Goal: Task Accomplishment & Management: Manage account settings

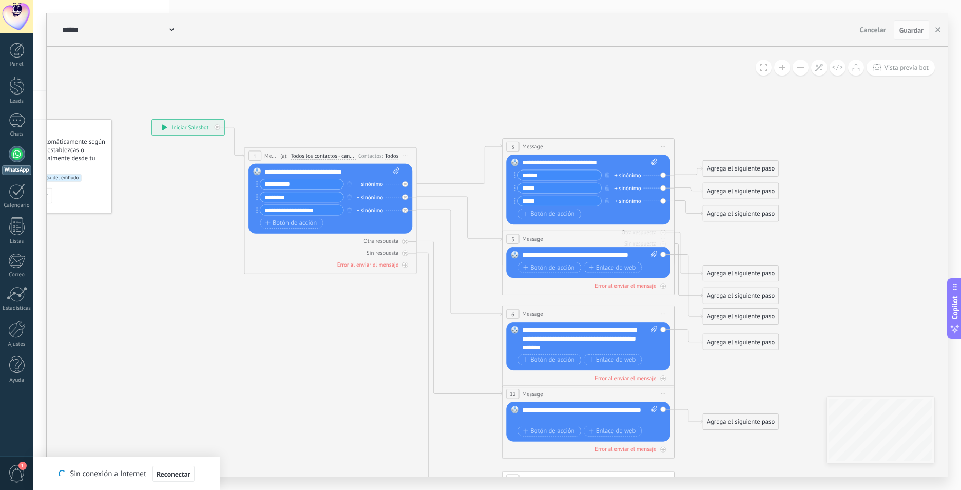
drag, startPoint x: 741, startPoint y: 241, endPoint x: 771, endPoint y: 242, distance: 30.8
click at [771, 242] on icon at bounding box center [551, 339] width 1230 height 870
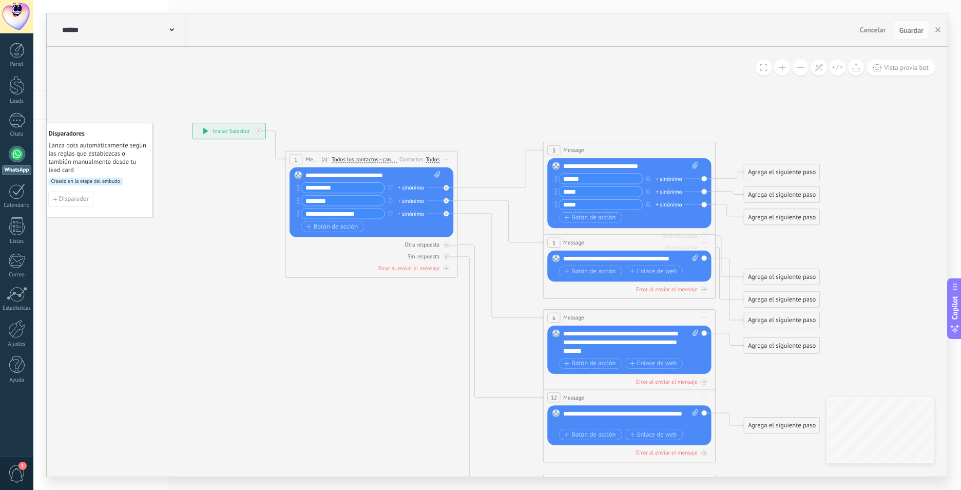
drag, startPoint x: 225, startPoint y: 281, endPoint x: 266, endPoint y: 284, distance: 41.2
click at [266, 284] on icon at bounding box center [592, 342] width 1230 height 870
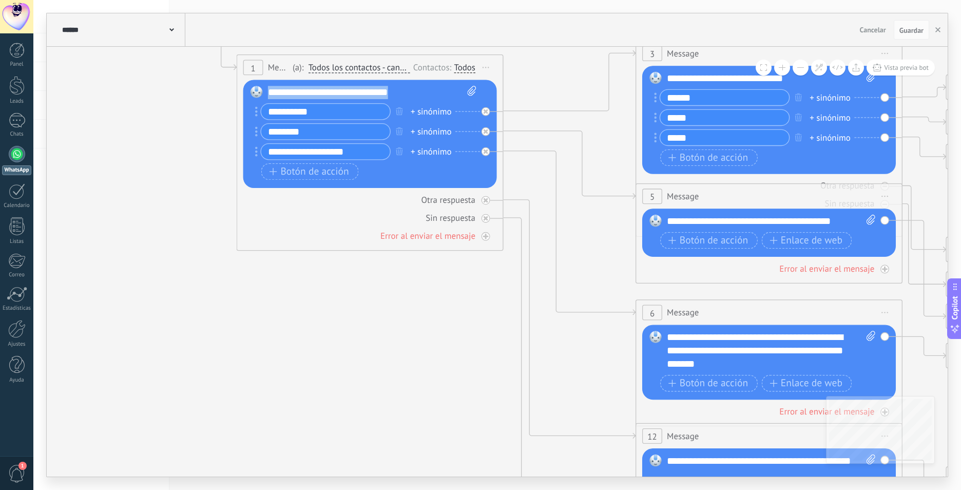
drag, startPoint x: 268, startPoint y: 94, endPoint x: 442, endPoint y: 98, distance: 174.5
click at [442, 98] on div "**********" at bounding box center [372, 92] width 209 height 13
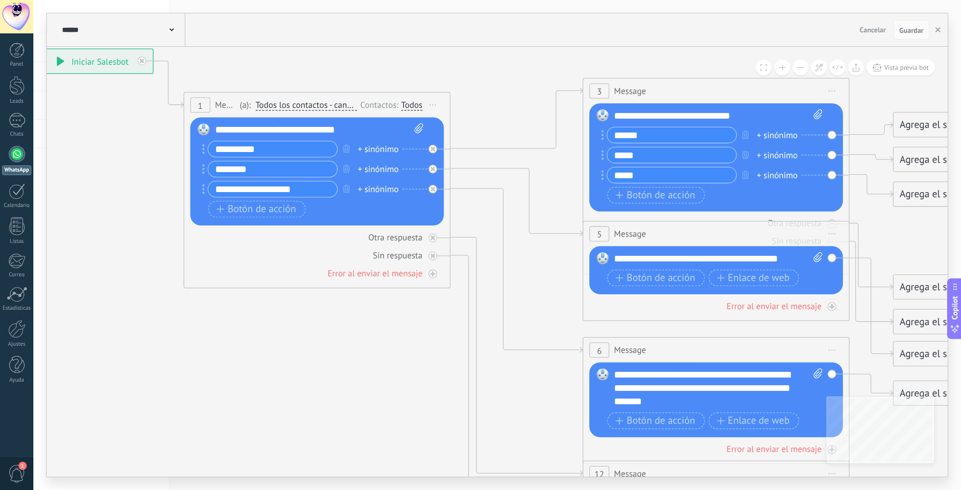
drag, startPoint x: 270, startPoint y: 317, endPoint x: 223, endPoint y: 350, distance: 57.5
click at [223, 350] on icon at bounding box center [657, 388] width 1903 height 1347
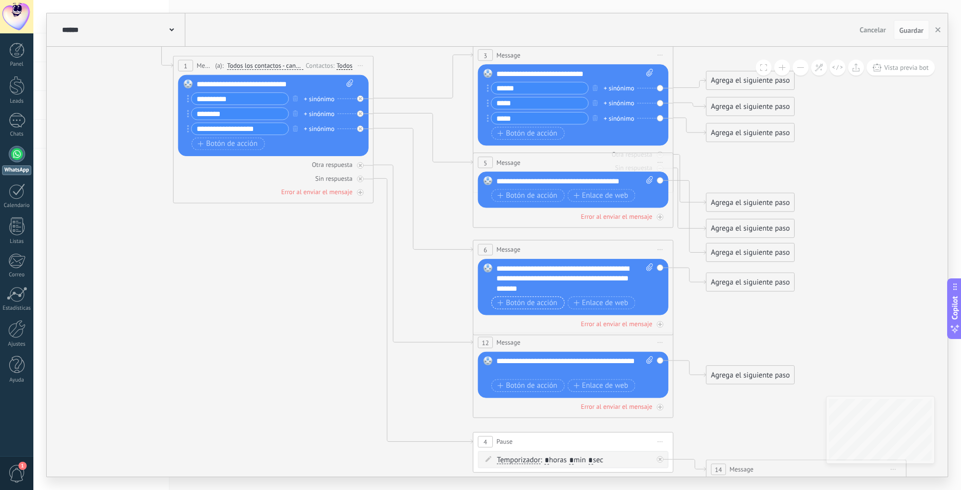
click at [529, 306] on span "Botón de acción" at bounding box center [527, 303] width 60 height 8
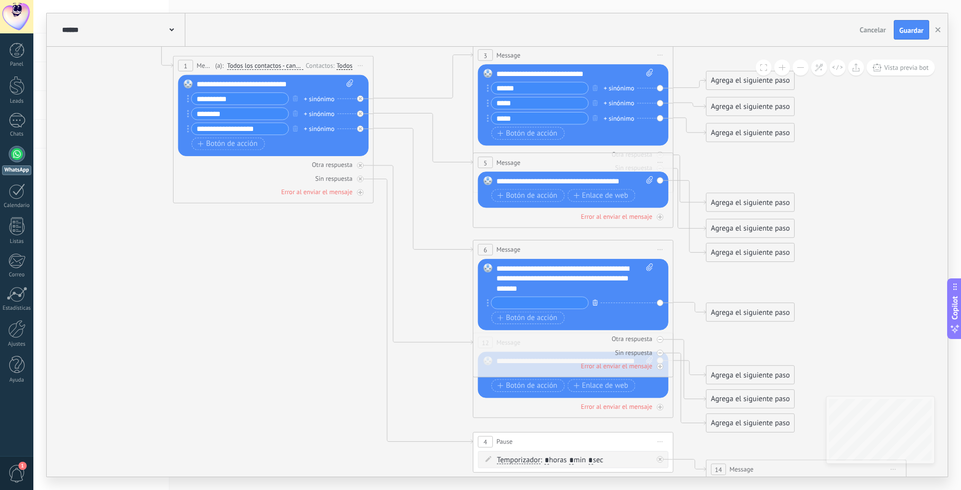
click at [596, 301] on icon "button" at bounding box center [594, 302] width 5 height 6
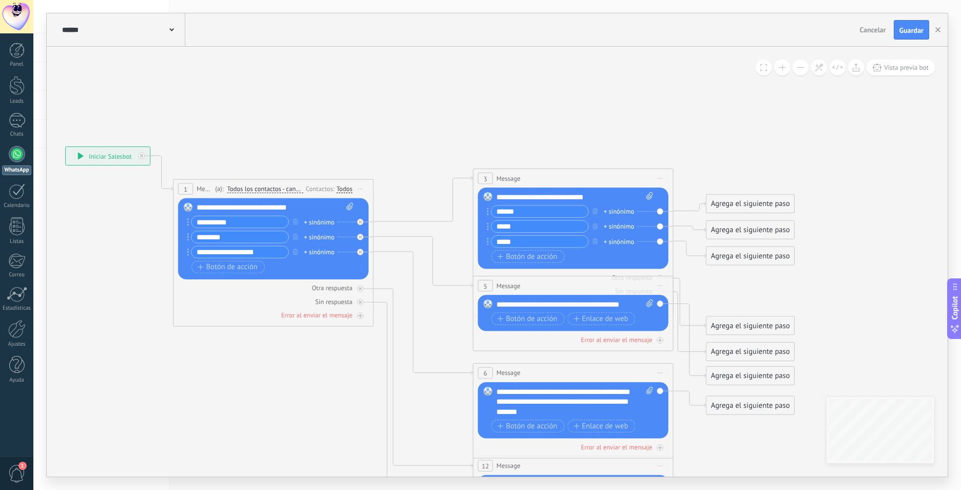
click at [273, 222] on input "**********" at bounding box center [239, 221] width 96 height 11
click at [410, 221] on icon at bounding box center [423, 198] width 99 height 45
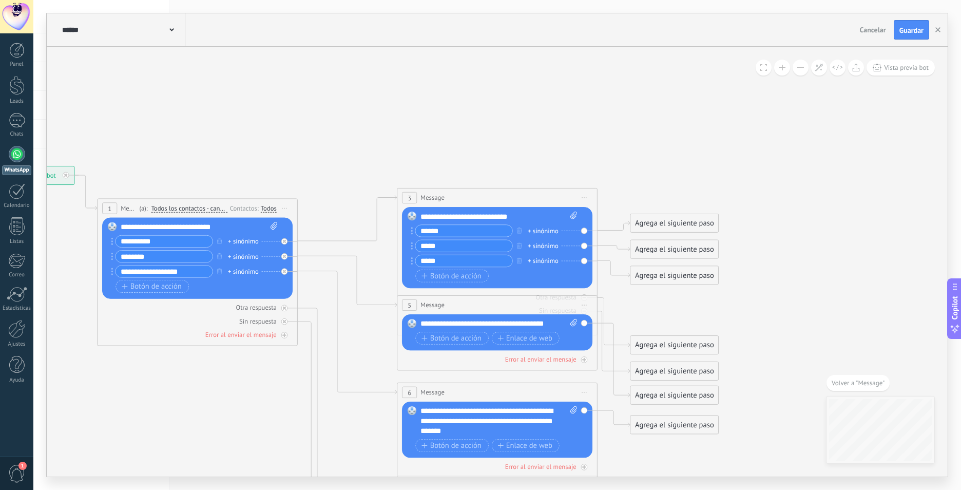
click at [662, 227] on div "Agrega el siguiente paso" at bounding box center [674, 223] width 88 height 16
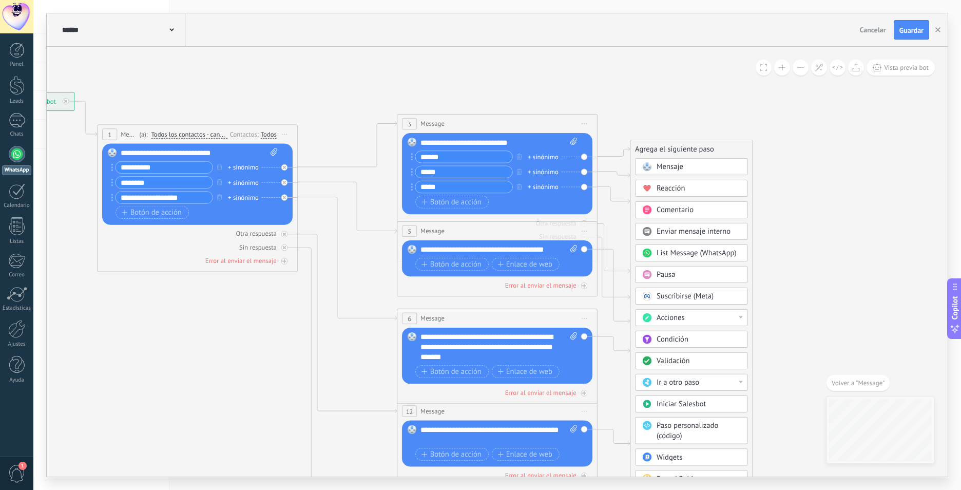
click at [732, 342] on div "Condición" at bounding box center [698, 340] width 84 height 10
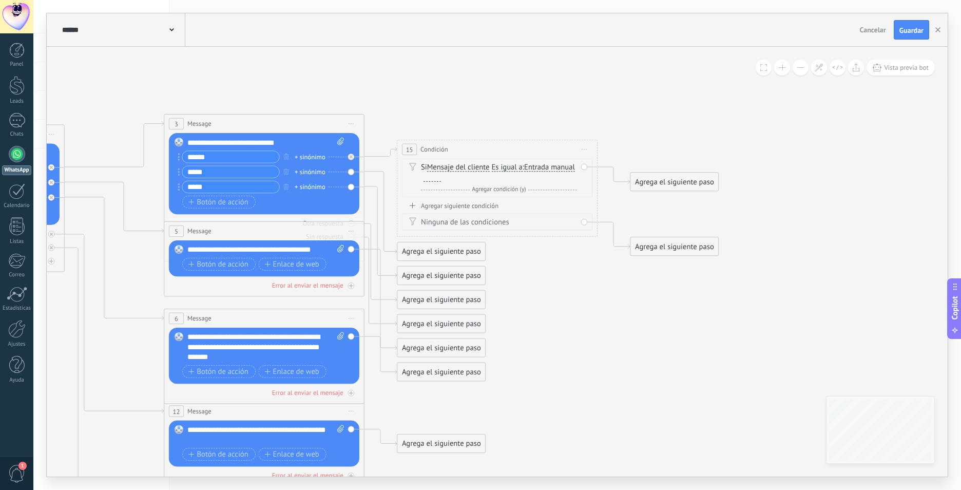
click at [592, 336] on icon at bounding box center [220, 347] width 1429 height 1013
click at [400, 149] on div "15 Condición ********* Iniciar vista previa aquí Cambiar nombre Duplicar Borrar" at bounding box center [497, 149] width 200 height 18
click at [406, 149] on span "15" at bounding box center [409, 149] width 7 height 9
click at [517, 254] on icon at bounding box center [220, 347] width 1429 height 1013
click at [629, 182] on icon at bounding box center [613, 175] width 32 height 17
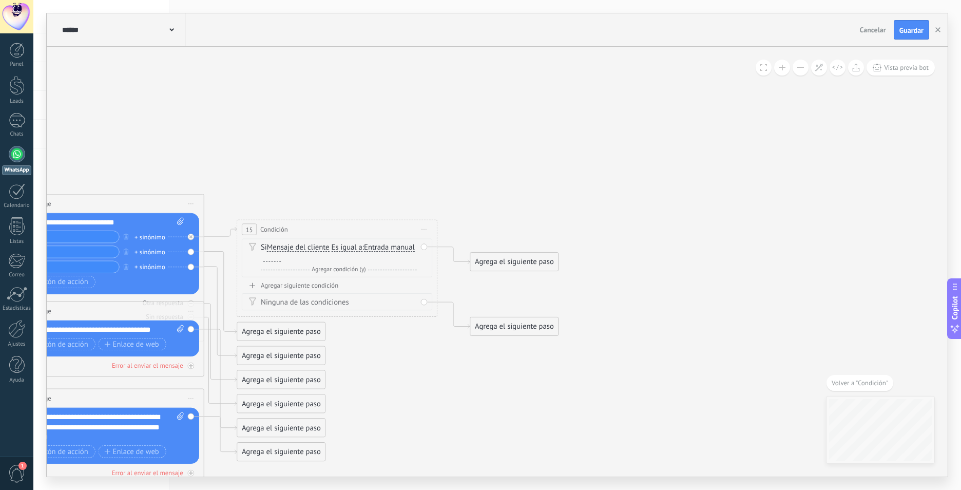
click at [536, 257] on div "Agrega el siguiente paso" at bounding box center [514, 262] width 88 height 16
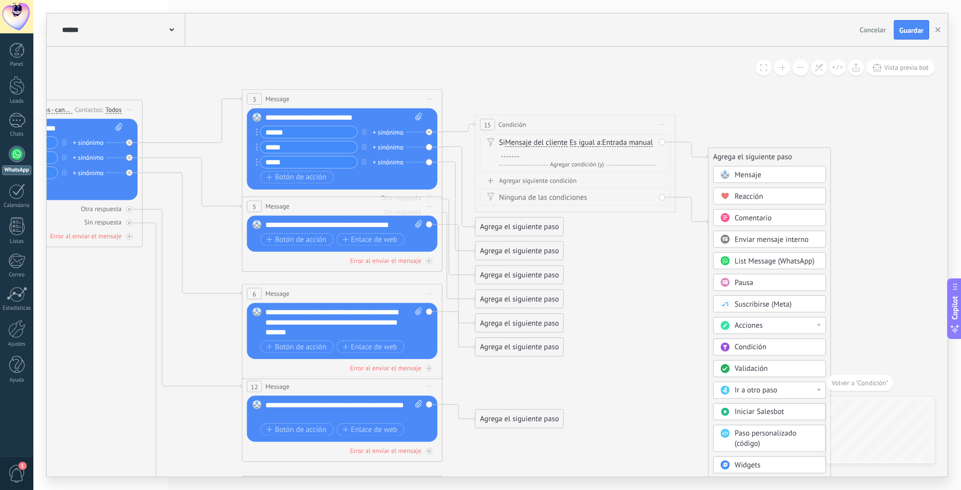
drag, startPoint x: 442, startPoint y: 284, endPoint x: 676, endPoint y: 295, distance: 234.3
click at [676, 295] on icon at bounding box center [298, 322] width 1429 height 1013
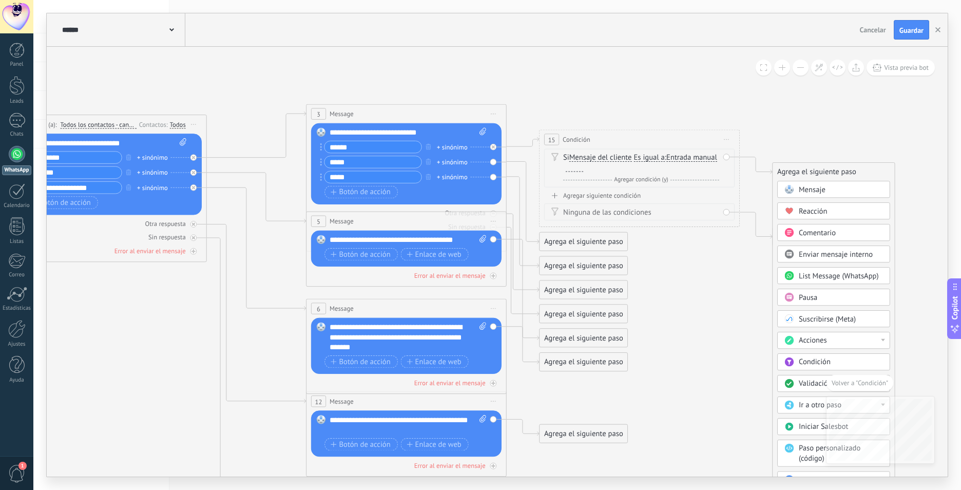
drag, startPoint x: 89, startPoint y: 335, endPoint x: 109, endPoint y: 195, distance: 142.0
click at [163, 326] on icon at bounding box center [362, 337] width 1429 height 1013
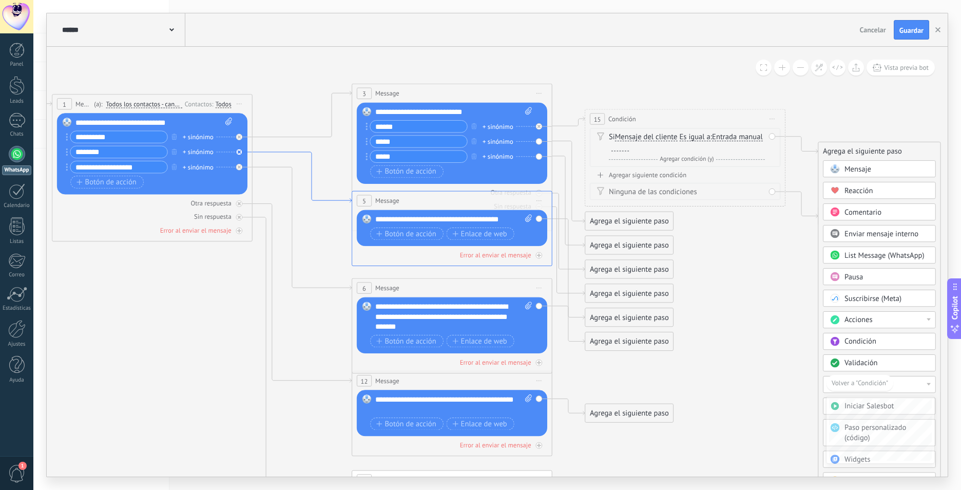
click at [270, 152] on icon at bounding box center [301, 177] width 99 height 50
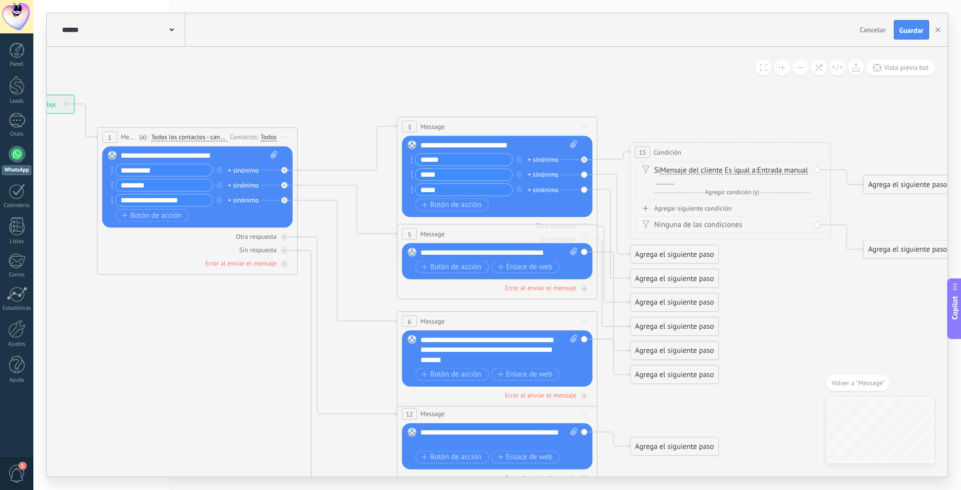
click at [584, 254] on div "Reemplazar Quitar Convertir a mensaje de voz Arrastre la imagen aquí para adjun…" at bounding box center [497, 261] width 190 height 36
click at [582, 252] on div "Reemplazar Quitar Convertir a mensaje de voz Arrastre la imagen aquí para adjun…" at bounding box center [497, 261] width 190 height 36
click at [454, 261] on button "Botón de acción" at bounding box center [451, 267] width 73 height 12
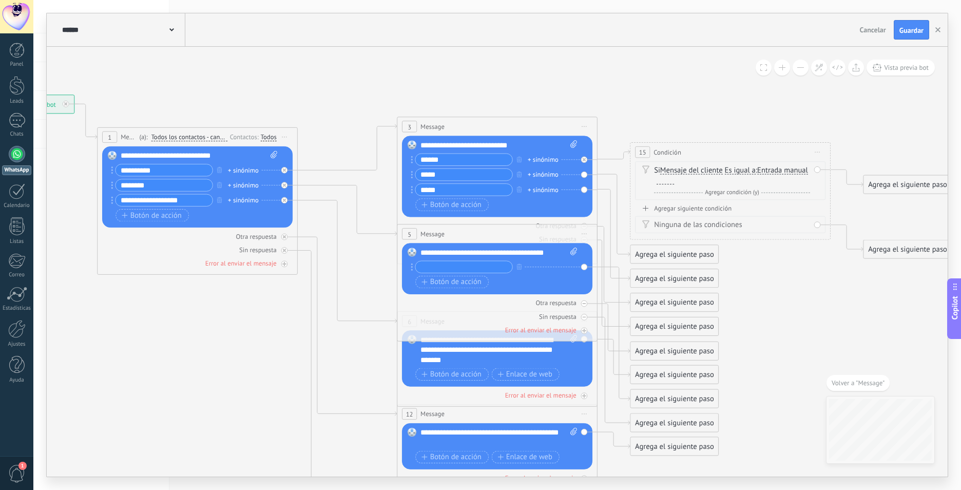
click at [659, 302] on div "Agrega el siguiente paso" at bounding box center [674, 302] width 88 height 16
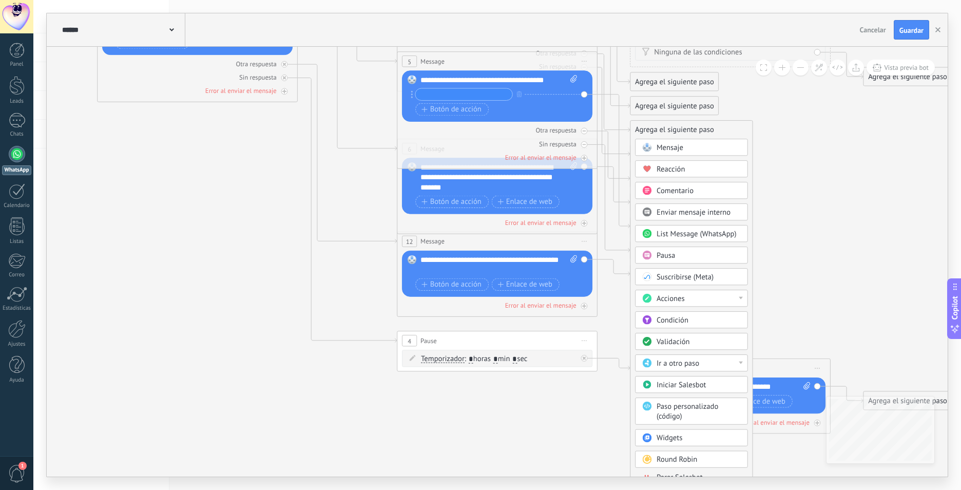
click at [742, 361] on div at bounding box center [740, 362] width 4 height 3
click at [749, 352] on div "Agrega el siguiente paso Mensaje Mensaje Mensaje Reacción Comentario Enviar men…" at bounding box center [691, 304] width 123 height 368
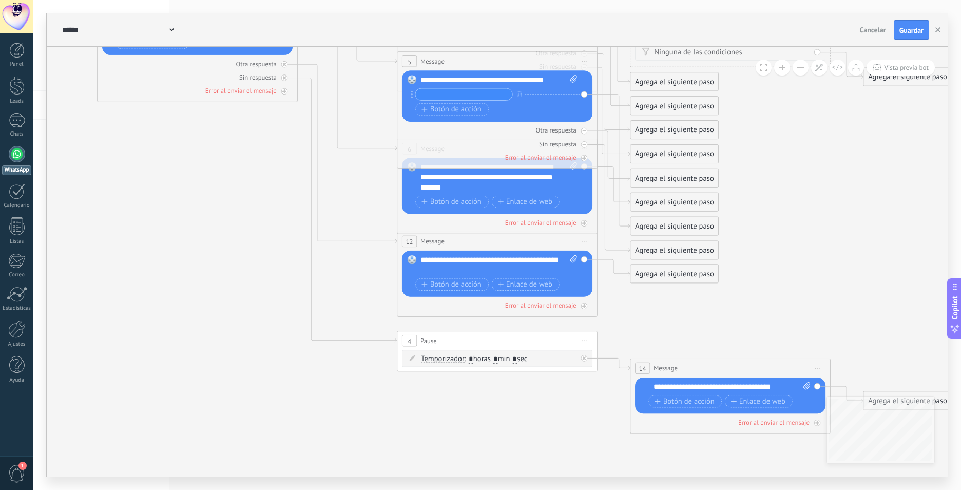
click at [665, 185] on div "Agrega el siguiente paso" at bounding box center [674, 178] width 88 height 16
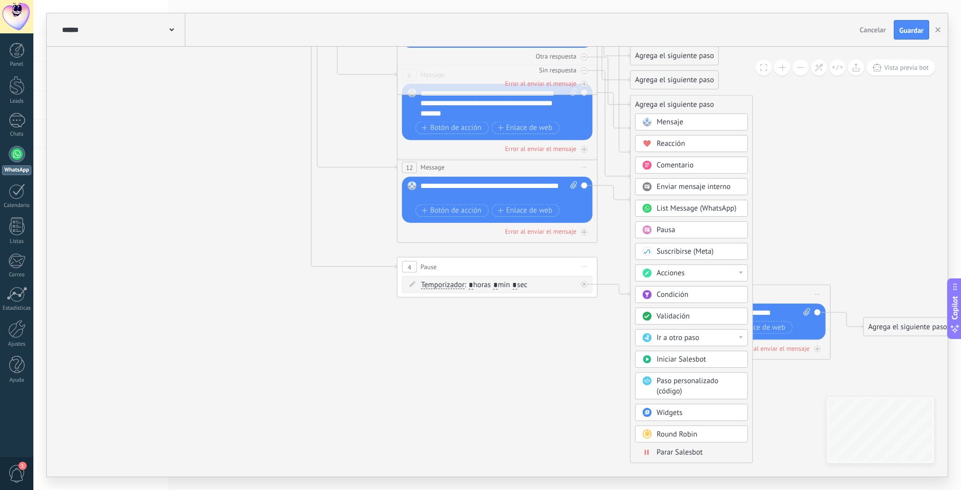
click at [473, 317] on icon at bounding box center [453, 104] width 1429 height 1013
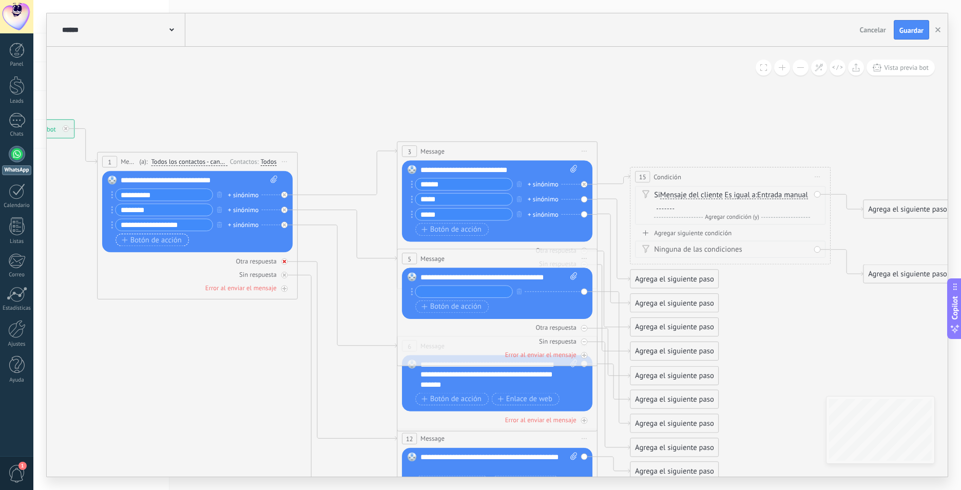
drag, startPoint x: 124, startPoint y: 242, endPoint x: 126, endPoint y: 258, distance: 16.6
click at [126, 258] on div "1 Message ******* (a): Todos los contactos - canales seleccionados Todos los co…" at bounding box center [197, 225] width 201 height 147
click at [164, 225] on input "**********" at bounding box center [163, 224] width 96 height 11
click at [323, 228] on icon at bounding box center [347, 286] width 99 height 123
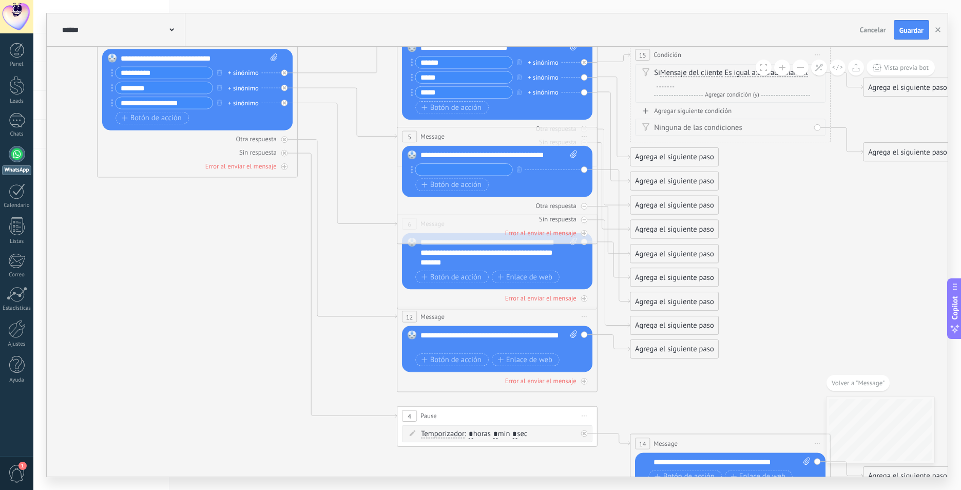
click at [513, 263] on div "**********" at bounding box center [498, 253] width 157 height 30
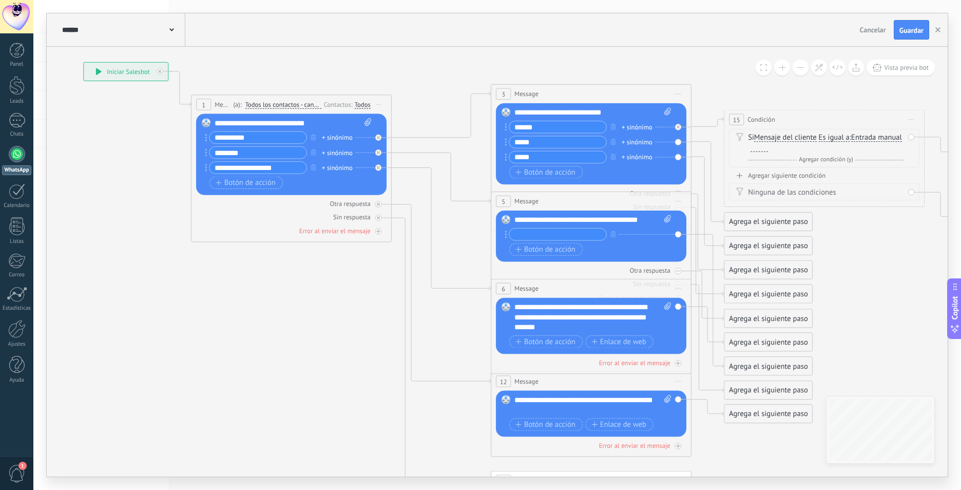
drag, startPoint x: 298, startPoint y: 315, endPoint x: 393, endPoint y: 379, distance: 114.4
click at [393, 379] on icon at bounding box center [547, 318] width 1429 height 1013
click at [399, 221] on icon at bounding box center [441, 350] width 99 height 264
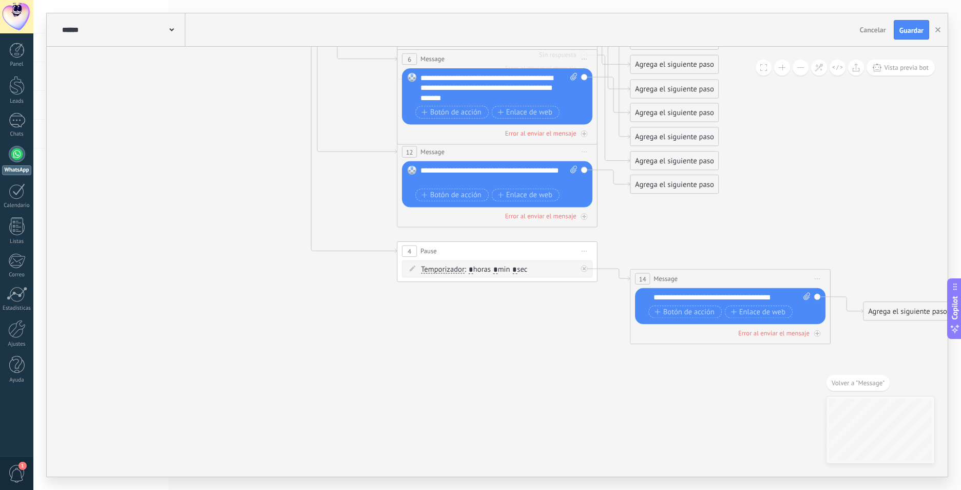
click at [504, 270] on span ": * horas * min * sec" at bounding box center [495, 269] width 63 height 10
click at [498, 270] on input "*" at bounding box center [495, 269] width 5 height 8
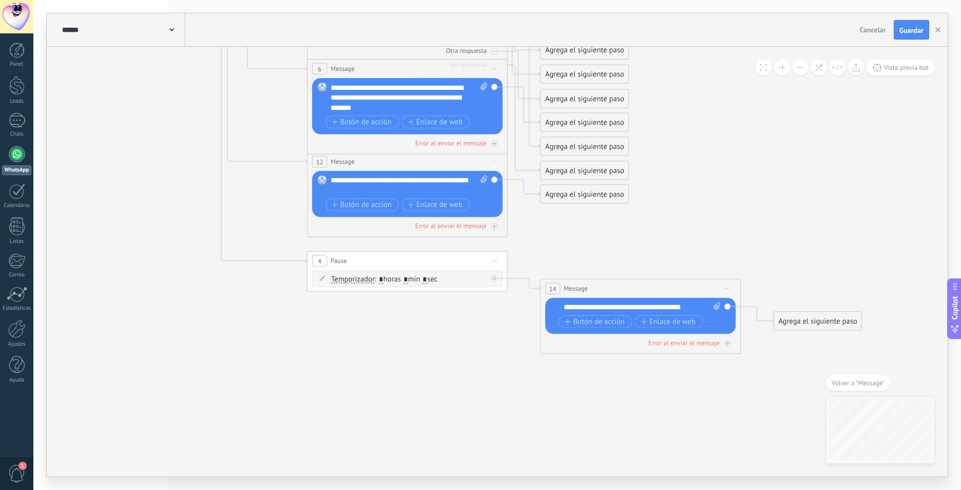
drag, startPoint x: 792, startPoint y: 375, endPoint x: 598, endPoint y: 386, distance: 194.3
click at [599, 385] on icon at bounding box center [363, 98] width 1429 height 1013
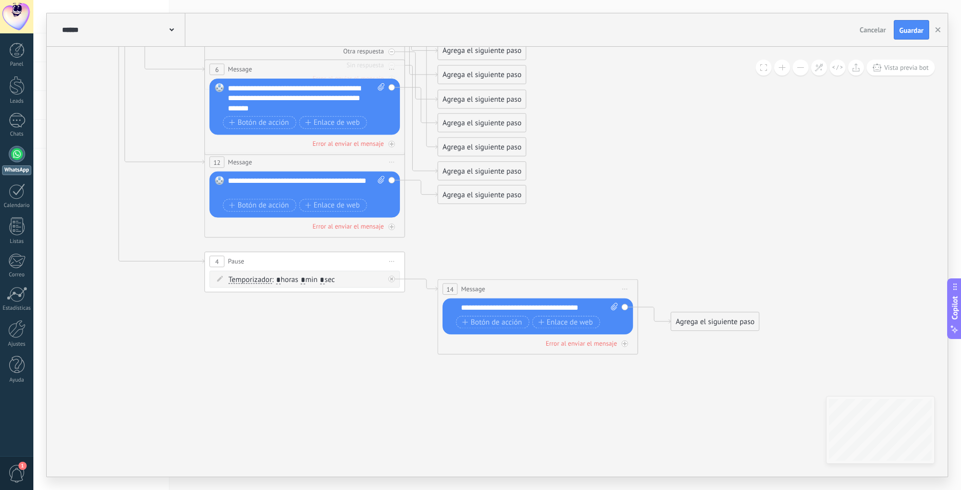
click at [710, 327] on div "Agrega el siguiente paso" at bounding box center [715, 321] width 88 height 16
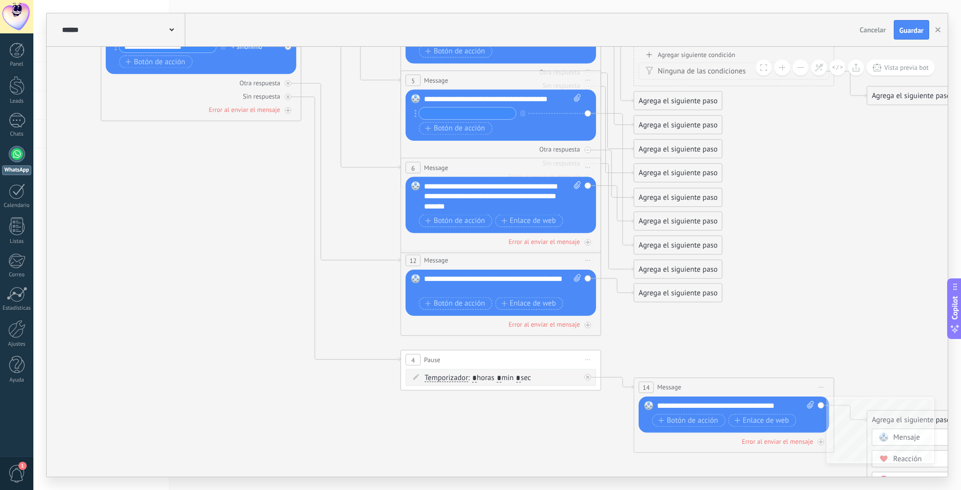
drag, startPoint x: 343, startPoint y: 338, endPoint x: 634, endPoint y: 492, distance: 329.4
click at [634, 489] on html ".abecls-1,.abecls-2{fill-rule:evenodd}.abecls-2{fill:#fff} .abhcls-1{fill:none}…" at bounding box center [480, 245] width 961 height 490
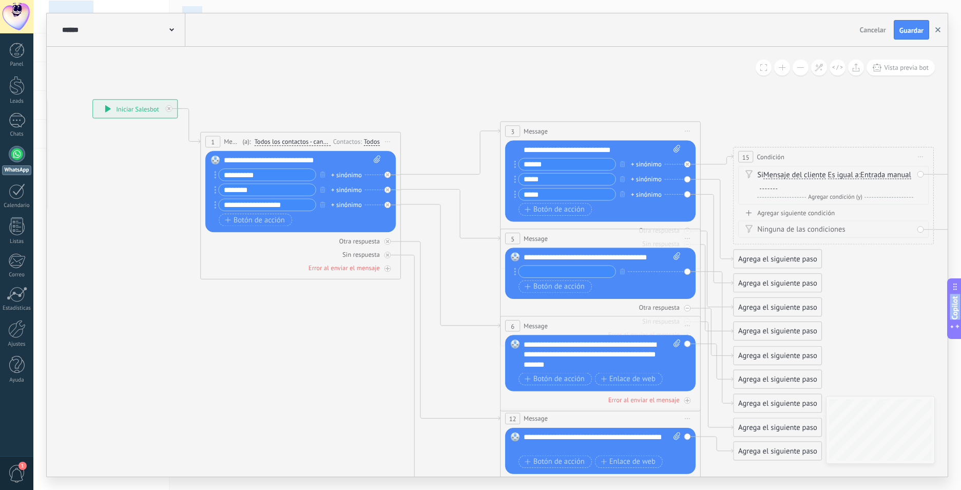
click at [938, 32] on icon "button" at bounding box center [937, 29] width 5 height 5
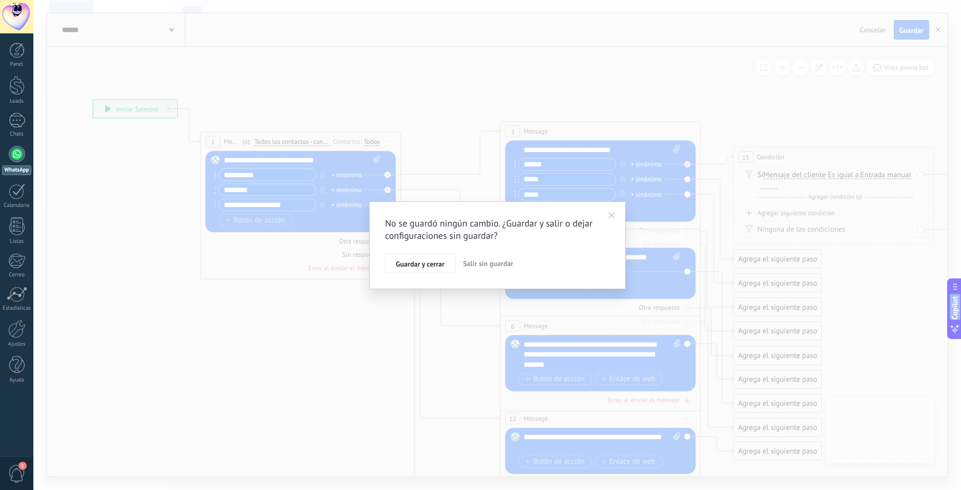
click at [481, 264] on span "Salir sin guardar" at bounding box center [488, 263] width 50 height 9
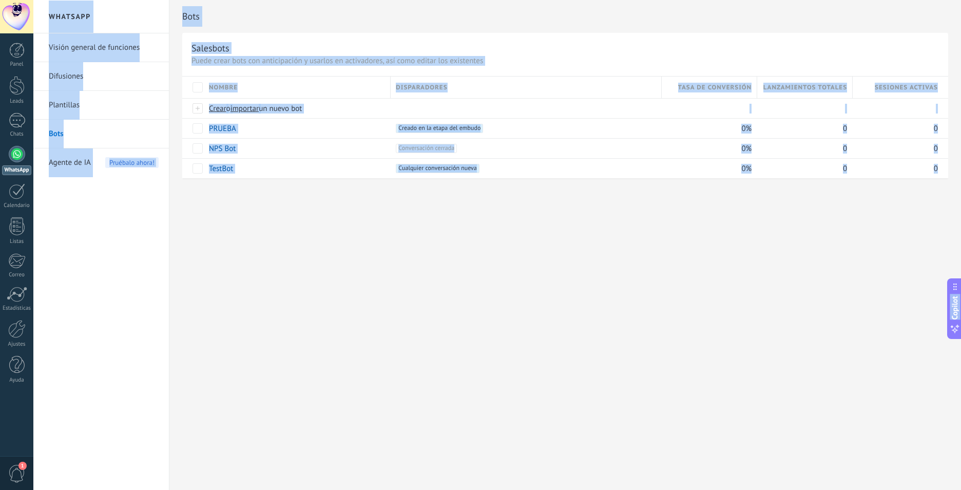
click at [399, 241] on div "Bots Salesbots Puede crear bots con anticipación y usarlos en activadores, así …" at bounding box center [564, 245] width 791 height 490
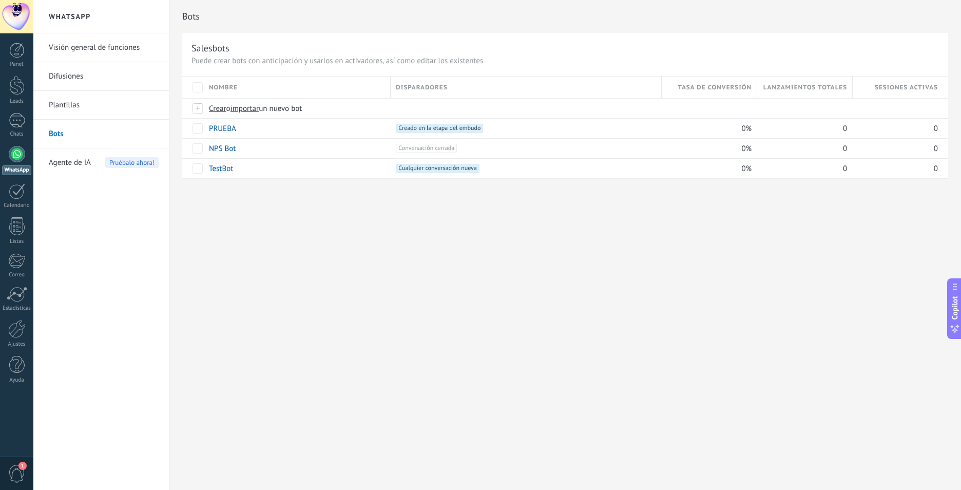
click at [18, 156] on div at bounding box center [17, 154] width 16 height 16
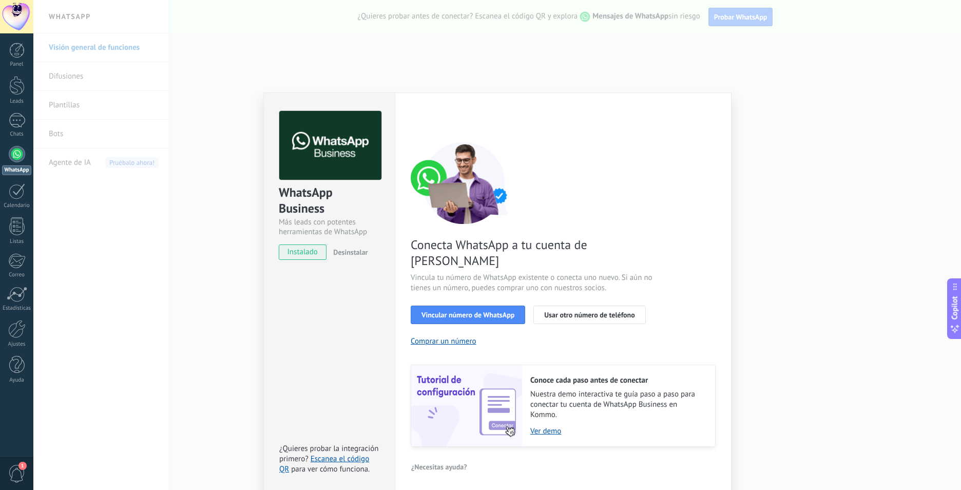
click at [193, 289] on div "WhatsApp Business Más leads con potentes herramientas de WhatsApp instalado Des…" at bounding box center [496, 245] width 927 height 490
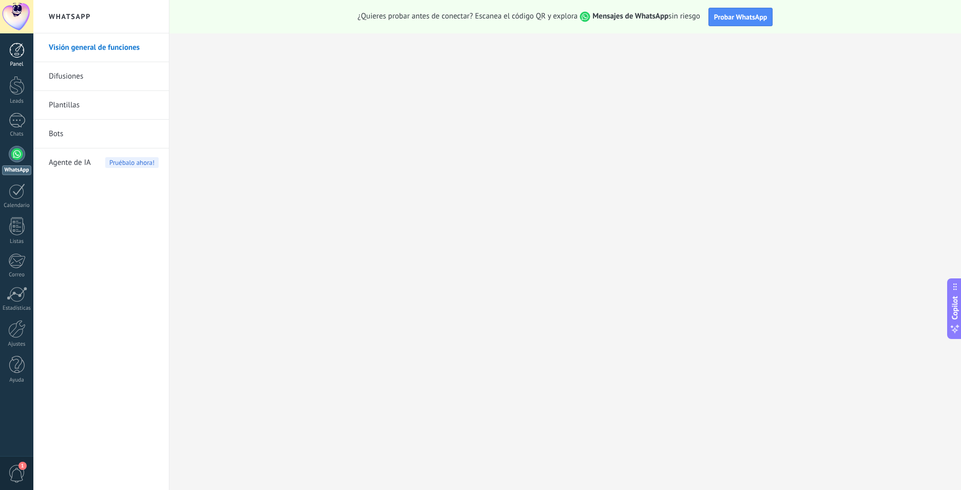
click at [17, 53] on div at bounding box center [16, 50] width 15 height 15
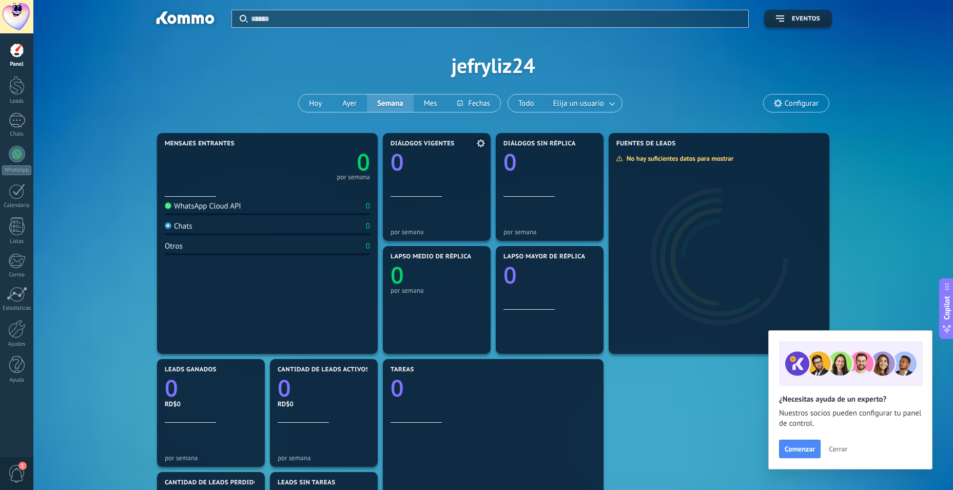
click at [406, 162] on icon "0" at bounding box center [437, 158] width 92 height 23
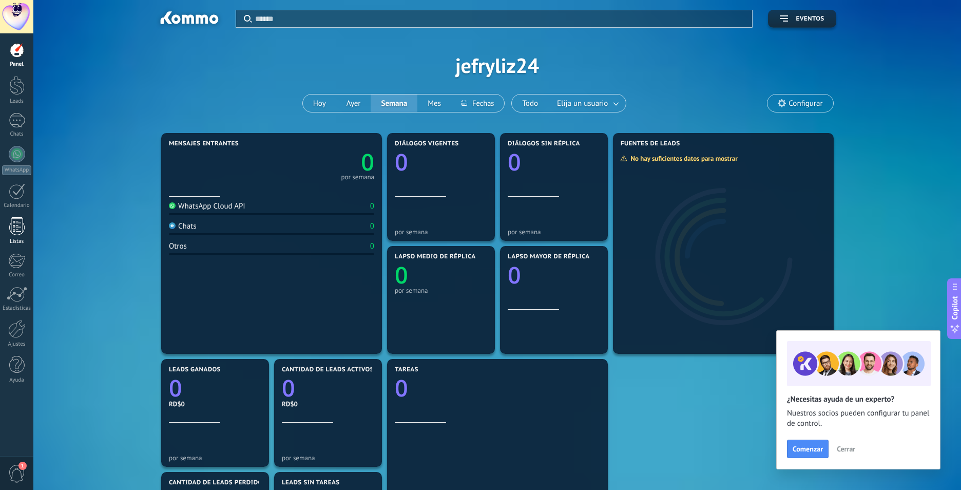
click at [12, 222] on div at bounding box center [16, 226] width 15 height 18
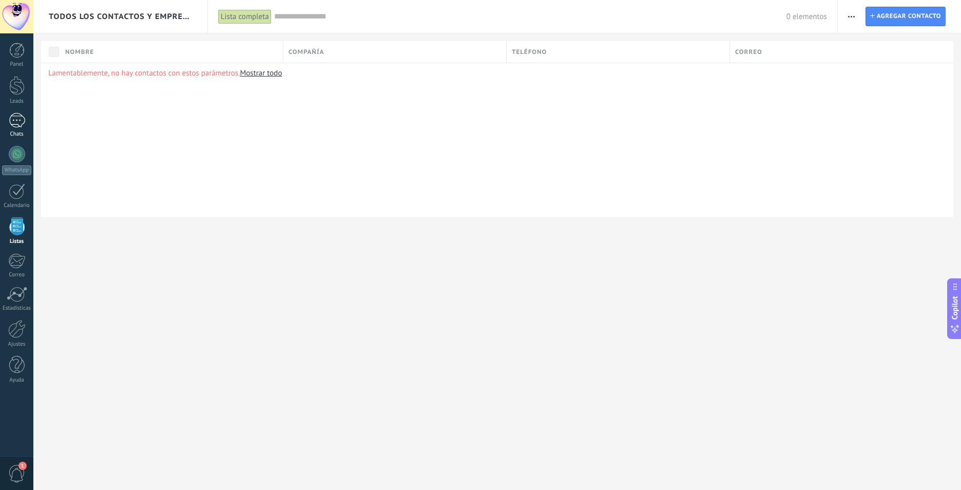
click at [28, 121] on link "Chats" at bounding box center [16, 125] width 33 height 25
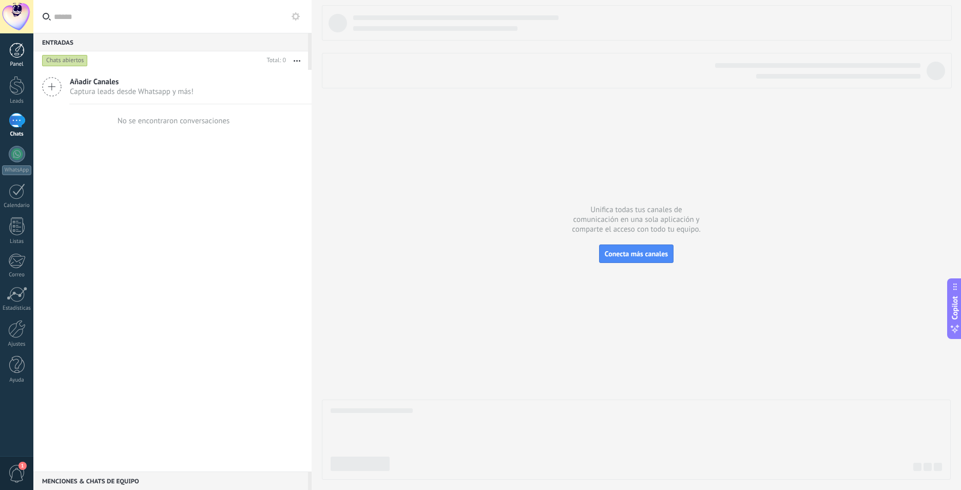
click at [16, 61] on div "Panel" at bounding box center [17, 64] width 30 height 7
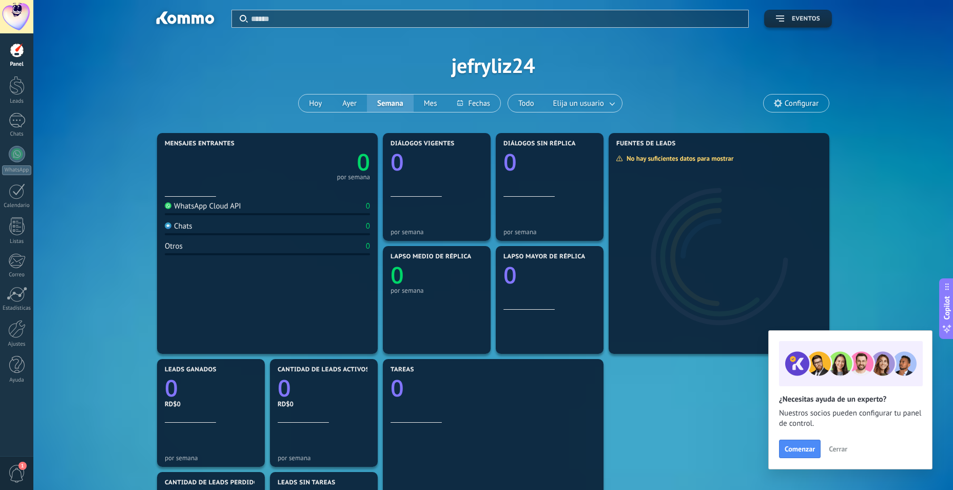
click at [789, 16] on span "Eventos" at bounding box center [798, 18] width 44 height 7
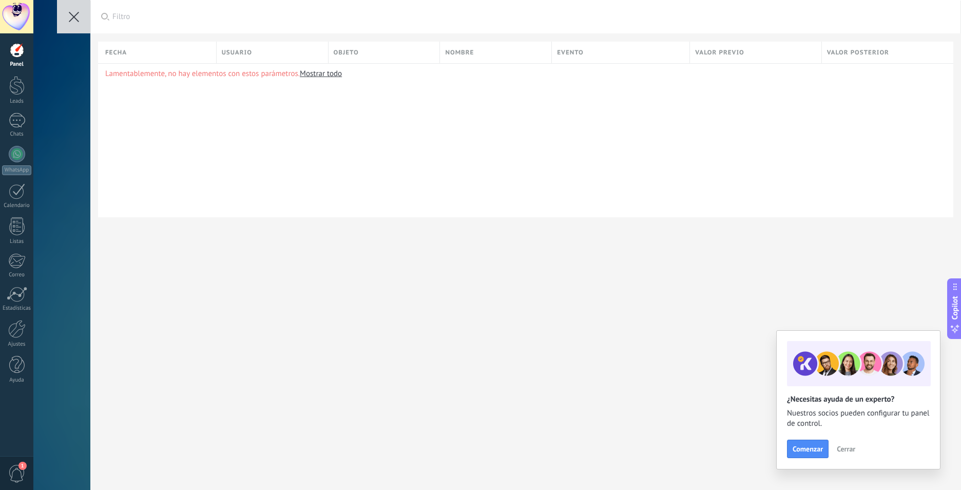
click at [80, 21] on button at bounding box center [73, 16] width 33 height 33
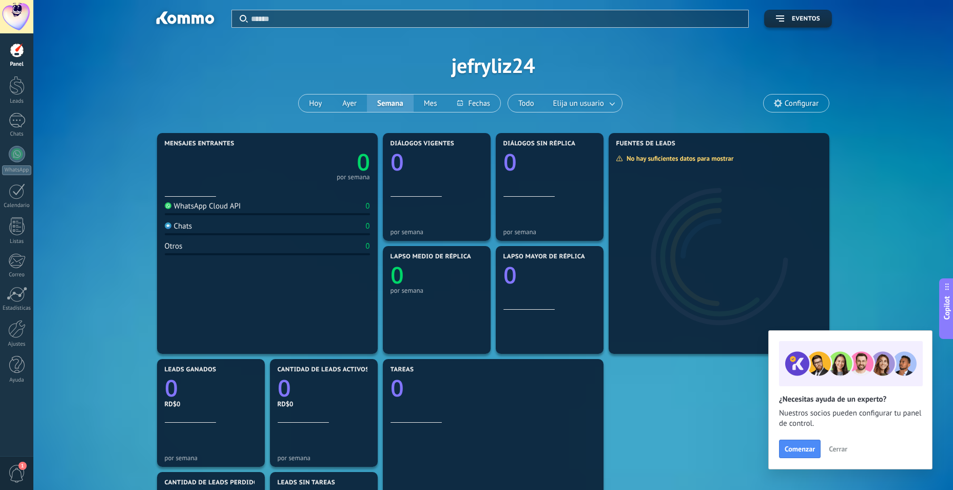
click at [15, 15] on div at bounding box center [16, 16] width 33 height 33
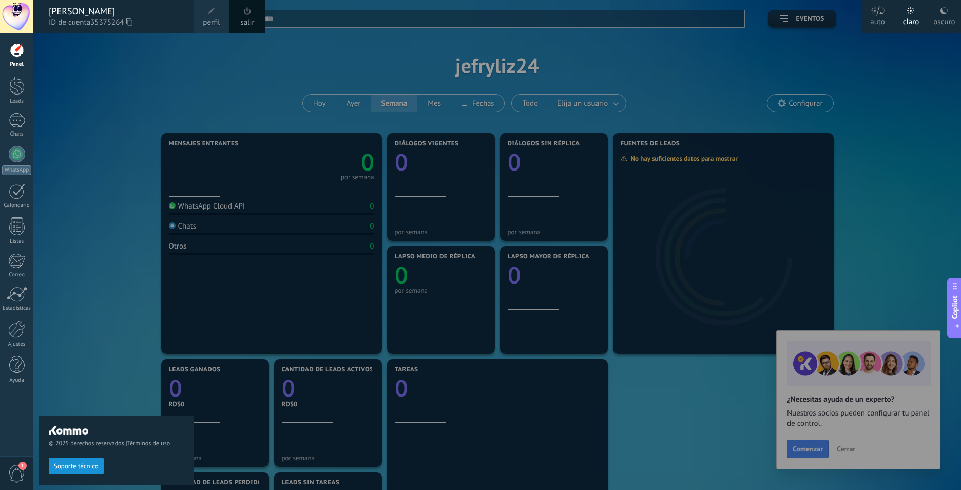
click at [956, 308] on span "Copilot" at bounding box center [954, 308] width 10 height 24
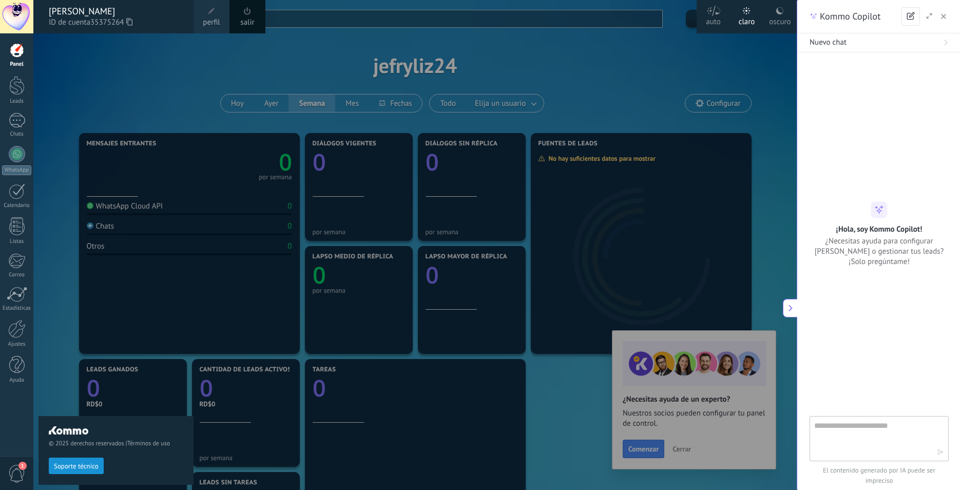
click at [882, 424] on textarea at bounding box center [875, 437] width 123 height 37
click at [790, 309] on use at bounding box center [790, 308] width 4 height 7
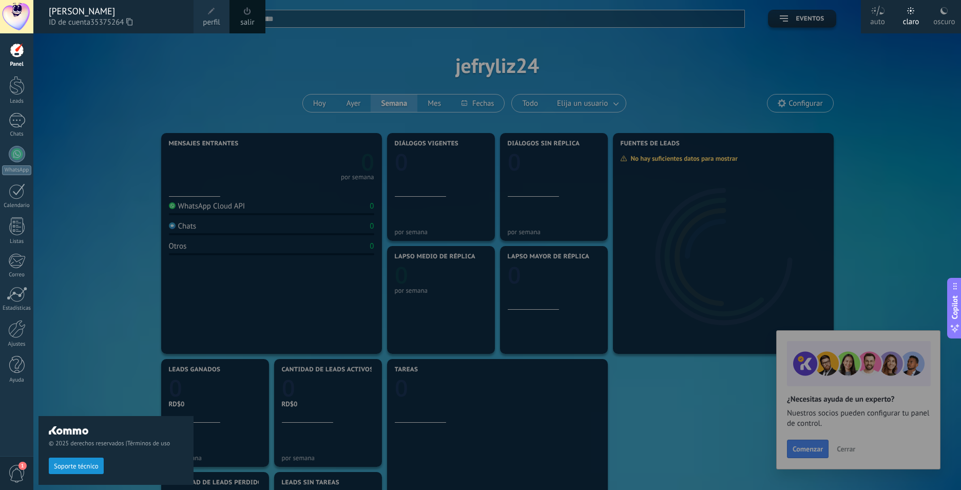
click at [93, 141] on div "© 2025 derechos reservados | Términos de uso Soporte técnico" at bounding box center [115, 261] width 155 height 456
click at [203, 72] on div at bounding box center [513, 245] width 961 height 490
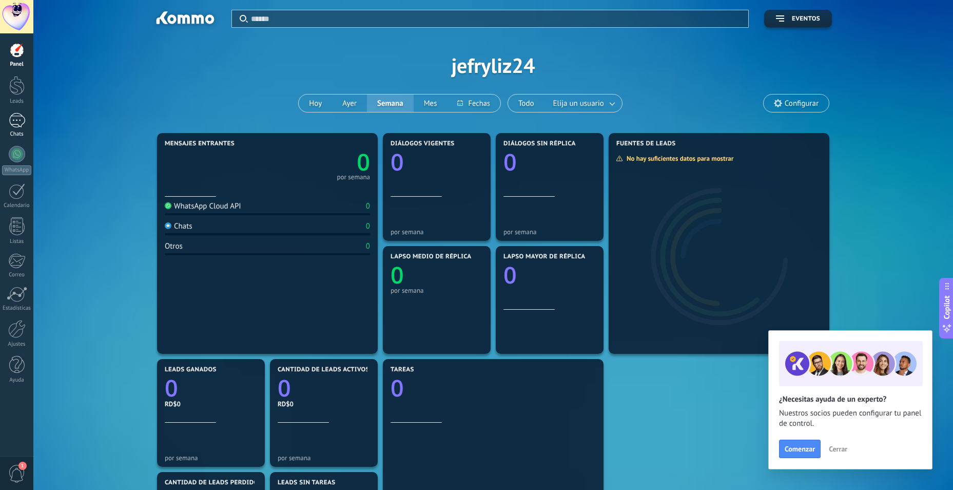
click at [12, 133] on div "Chats" at bounding box center [17, 134] width 30 height 7
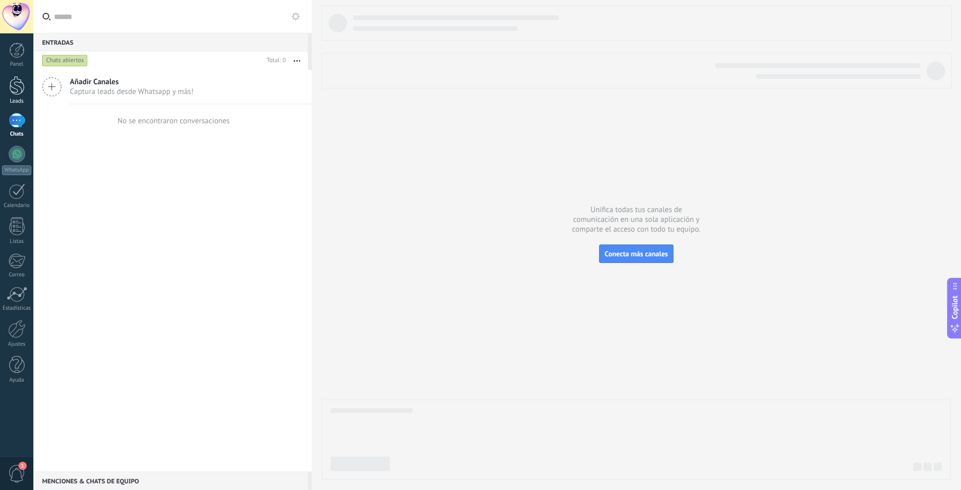
click at [10, 94] on div at bounding box center [16, 85] width 15 height 19
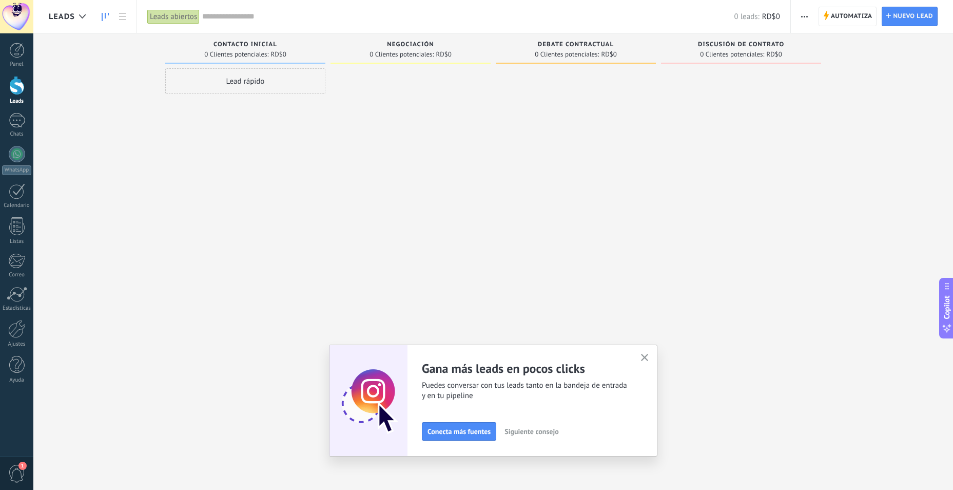
click at [647, 357] on icon "button" at bounding box center [645, 358] width 8 height 8
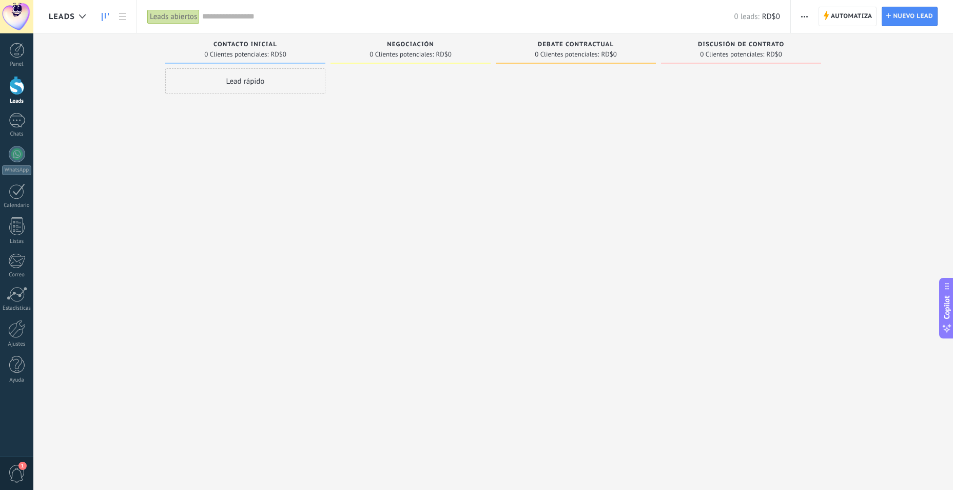
click at [273, 53] on span "RD$0" at bounding box center [277, 54] width 15 height 6
drag, startPoint x: 213, startPoint y: 44, endPoint x: 796, endPoint y: 57, distance: 582.6
click at [796, 57] on div "Leads Entrantes Solicitudes: [PHONE_NUMBER] Contacto inicial 0 Clientes potenci…" at bounding box center [501, 228] width 904 height 391
drag, startPoint x: 796, startPoint y: 57, endPoint x: 792, endPoint y: 54, distance: 5.5
click at [792, 54] on div "0 Clientes potenciales: RD$0" at bounding box center [741, 54] width 150 height 9
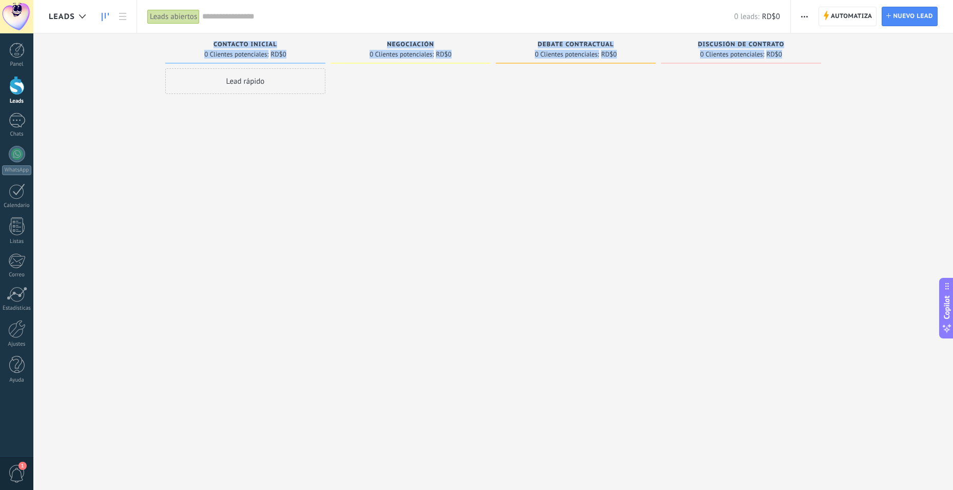
click at [370, 148] on div at bounding box center [410, 246] width 160 height 356
click at [241, 82] on div "Lead rápido" at bounding box center [245, 81] width 160 height 26
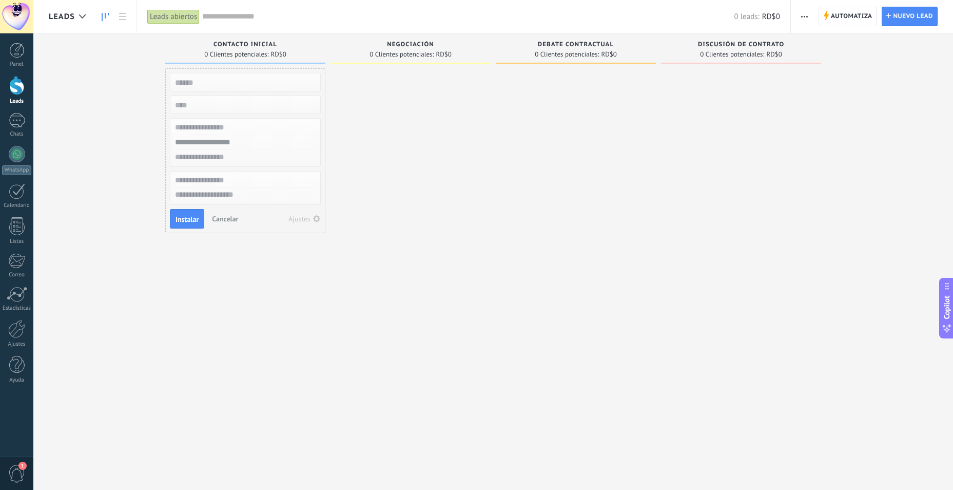
click at [228, 220] on span "Cancelar" at bounding box center [225, 218] width 26 height 9
click at [18, 120] on div at bounding box center [17, 120] width 16 height 15
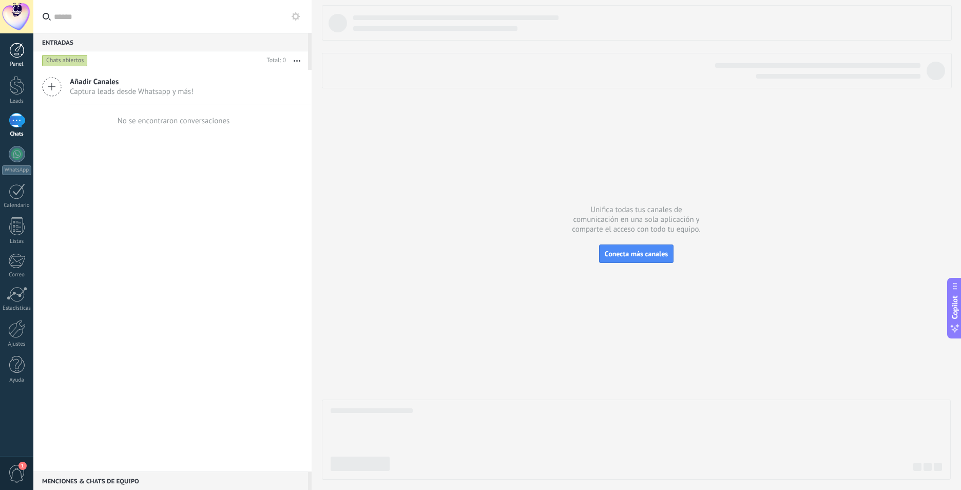
click at [26, 57] on link "Panel" at bounding box center [16, 55] width 33 height 25
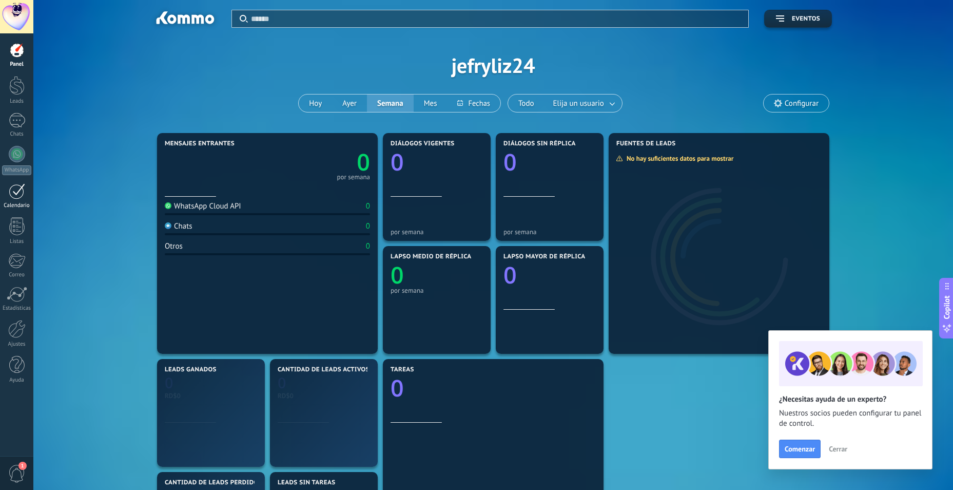
click at [20, 198] on div at bounding box center [17, 191] width 16 height 16
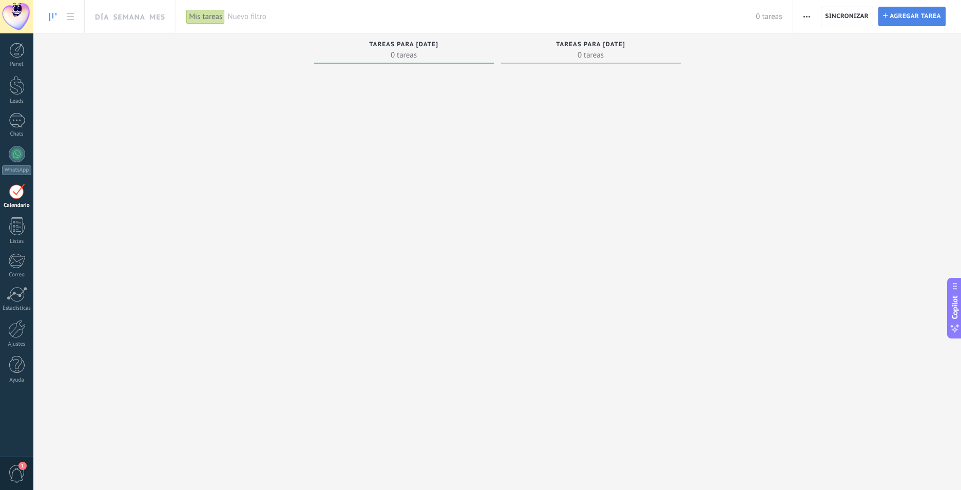
click at [916, 21] on span "Agregar tarea" at bounding box center [914, 16] width 51 height 18
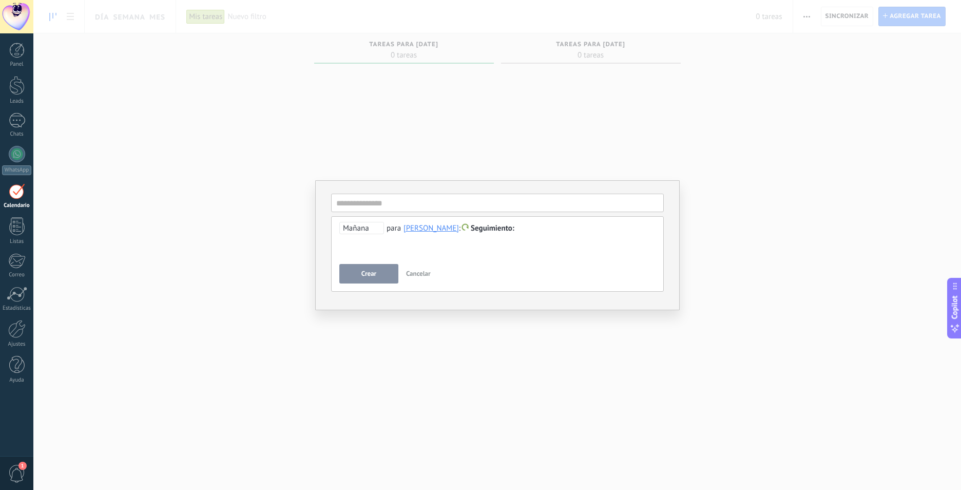
click at [369, 234] on span "Mañana" at bounding box center [361, 228] width 45 height 12
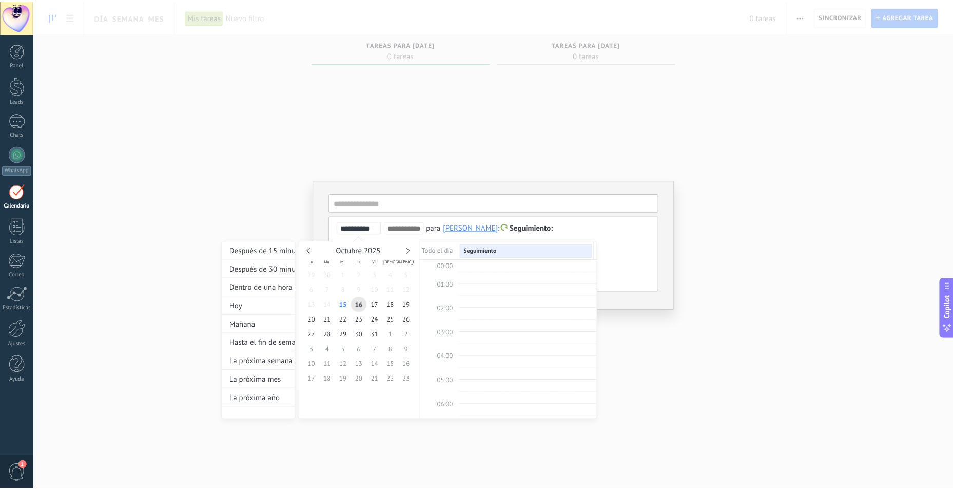
scroll to position [193, 0]
click at [617, 252] on div at bounding box center [480, 245] width 961 height 490
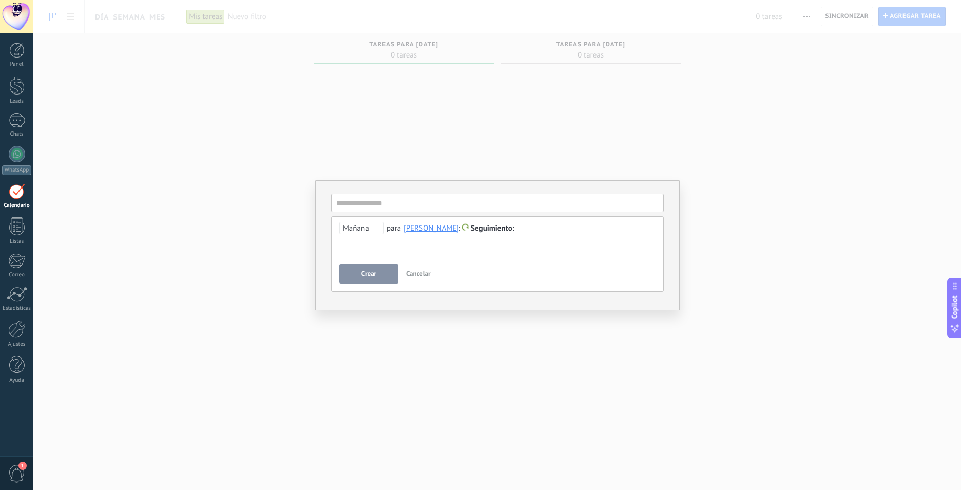
click at [383, 276] on button "Crear" at bounding box center [368, 274] width 59 height 20
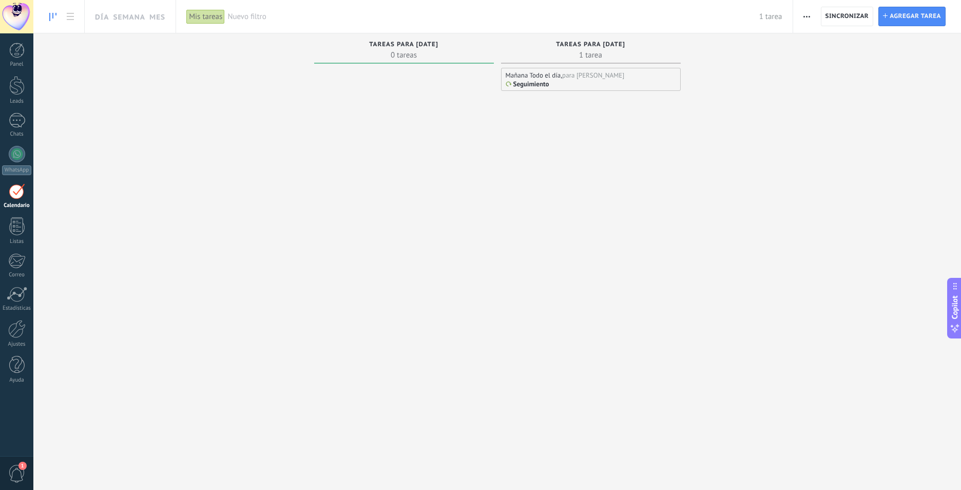
click at [585, 72] on div "para [PERSON_NAME]" at bounding box center [593, 75] width 62 height 9
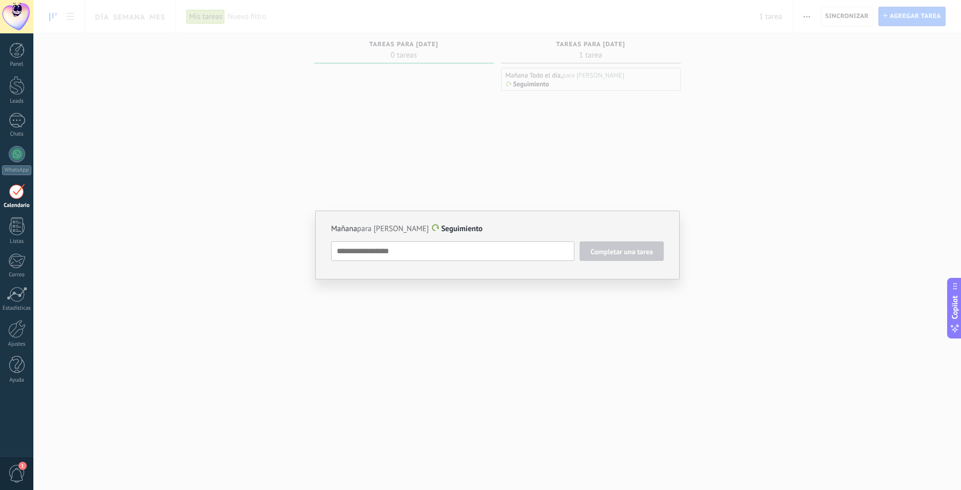
click at [457, 250] on textarea at bounding box center [452, 251] width 243 height 20
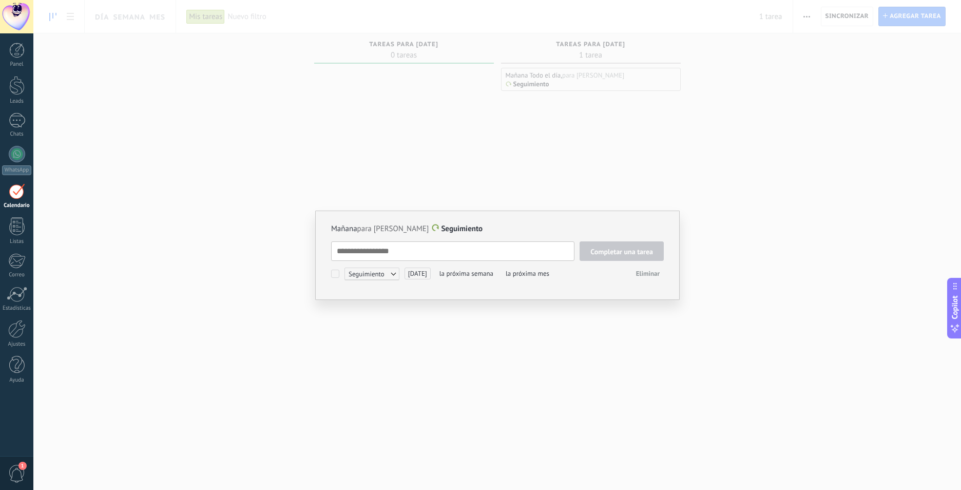
click at [395, 273] on span "Seguimiento" at bounding box center [371, 273] width 55 height 12
click at [401, 257] on div at bounding box center [480, 245] width 961 height 490
click at [632, 221] on div "[DATE] para [PERSON_NAME] Seguimiento Completar una tarea Seguimiento Seguimien…" at bounding box center [497, 254] width 364 height 89
click at [674, 144] on div "[DATE] para [PERSON_NAME] Seguimiento Completar una tarea Seguimiento Seguimien…" at bounding box center [496, 245] width 927 height 490
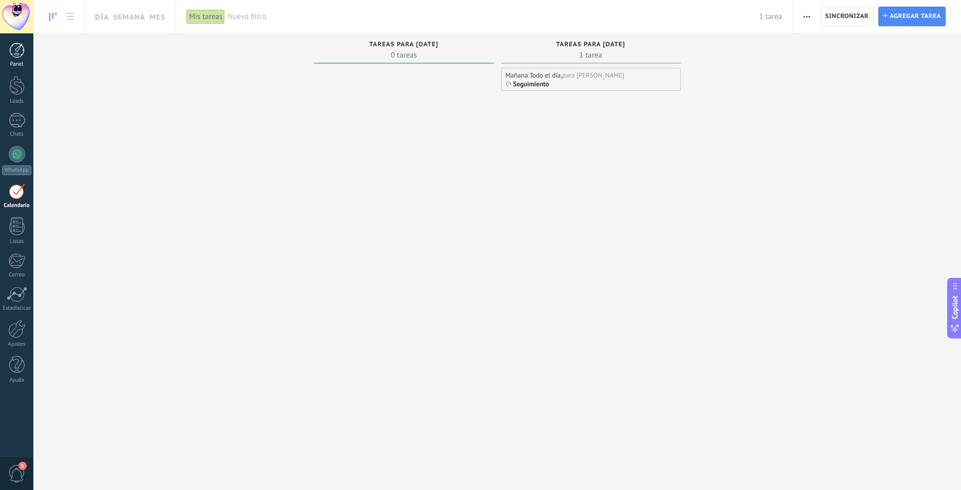
click at [25, 63] on div "Panel" at bounding box center [17, 64] width 30 height 7
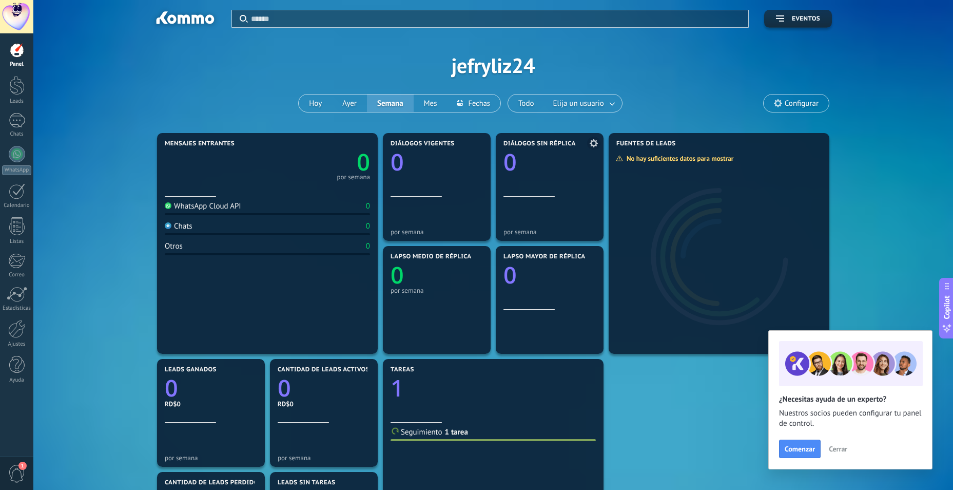
scroll to position [51, 0]
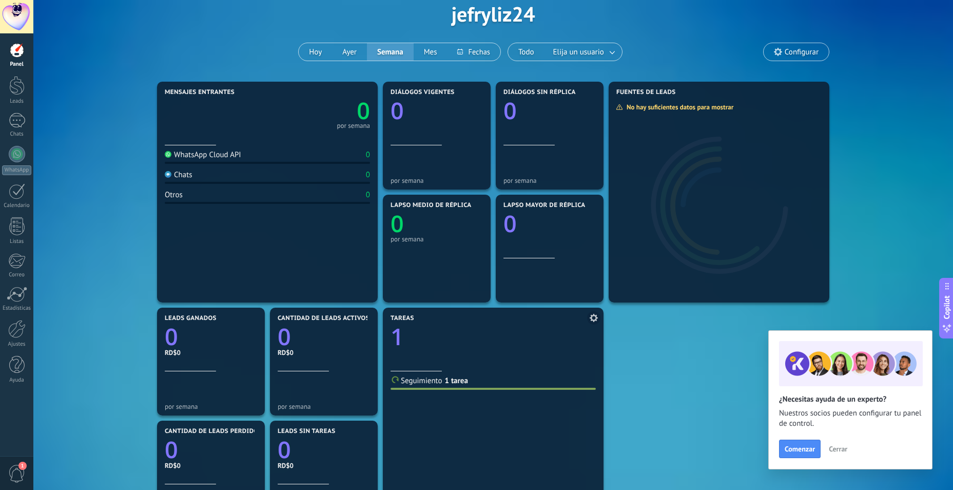
click at [453, 384] on link "1 tarea" at bounding box center [456, 381] width 23 height 10
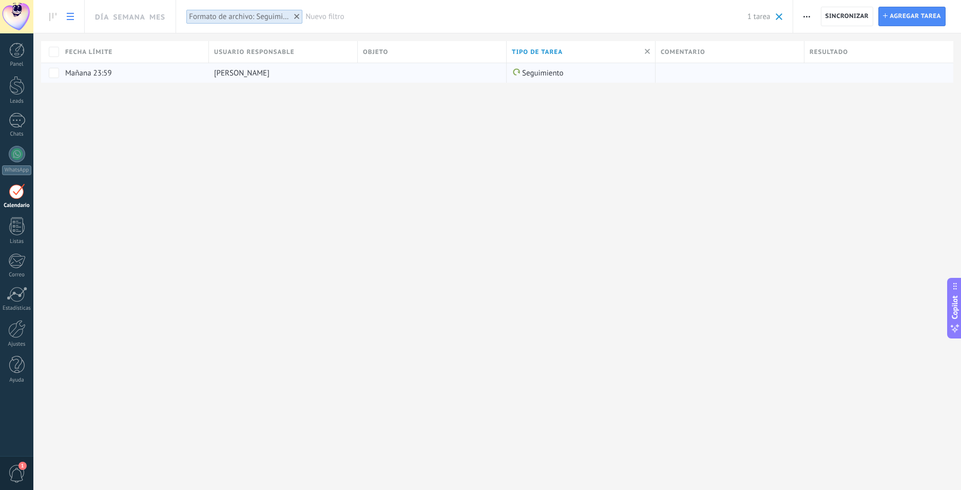
click at [395, 68] on div at bounding box center [430, 73] width 144 height 20
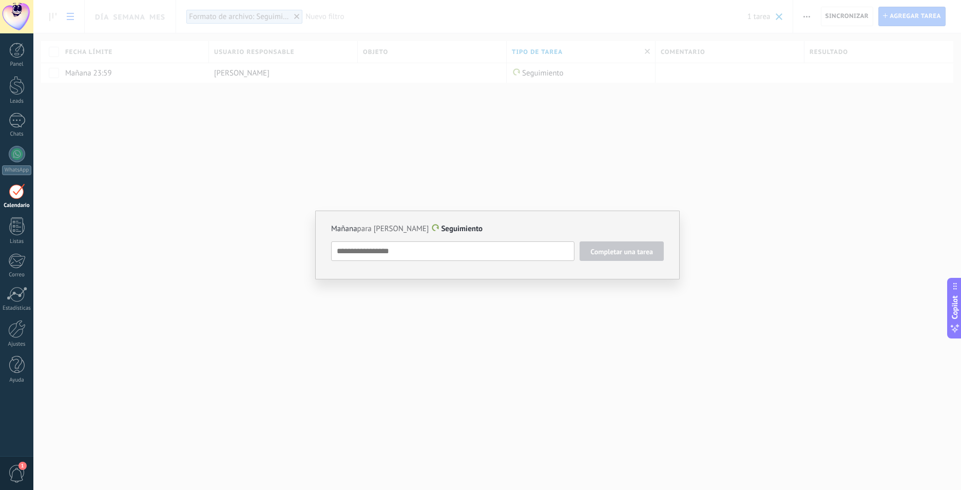
click at [606, 267] on div "[DATE] para [PERSON_NAME] Seguimiento Completar una tarea Seguimiento Seguimien…" at bounding box center [497, 244] width 364 height 69
click at [605, 286] on div "[DATE] para [PERSON_NAME] Seguimiento Completar una tarea Seguimiento Seguimien…" at bounding box center [496, 245] width 927 height 490
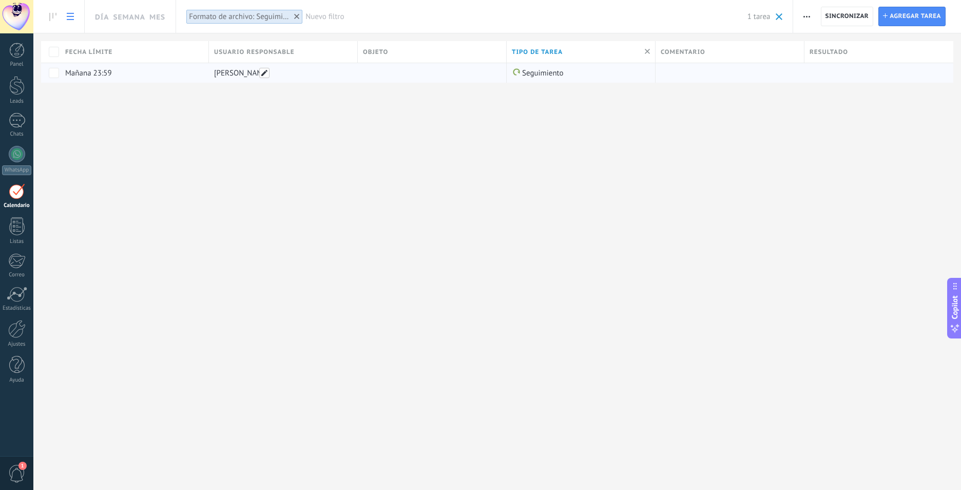
click at [268, 71] on span at bounding box center [264, 73] width 10 height 10
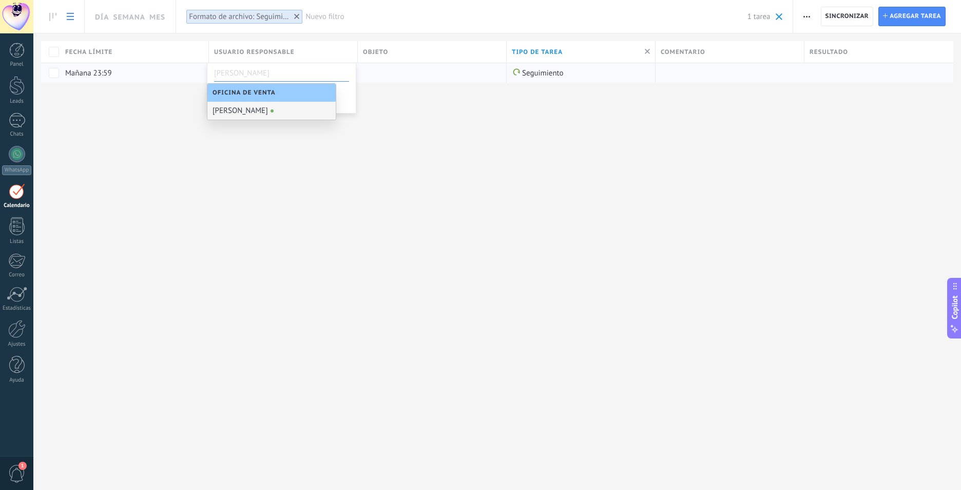
click at [244, 112] on div "[PERSON_NAME]" at bounding box center [271, 111] width 128 height 18
click at [285, 101] on button "Cancelar" at bounding box center [280, 96] width 34 height 20
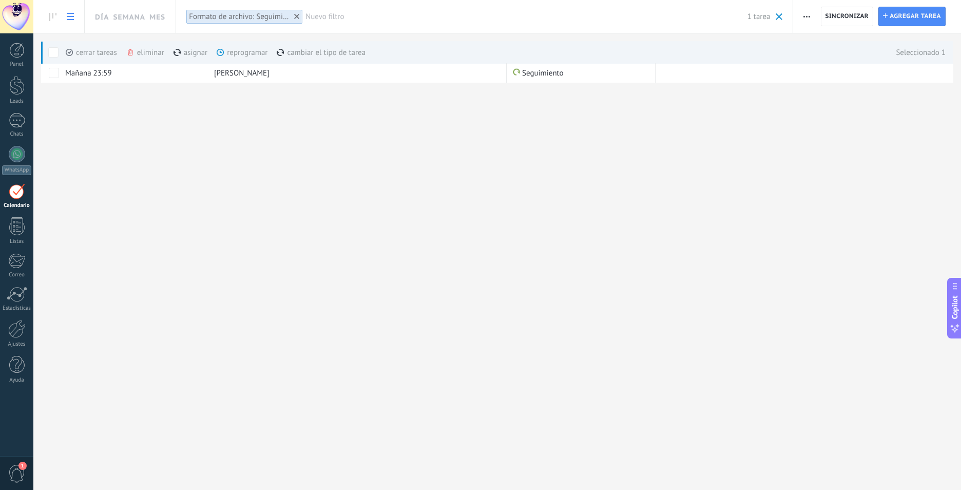
click at [94, 51] on div "cerrar tareas màs" at bounding box center [109, 52] width 86 height 23
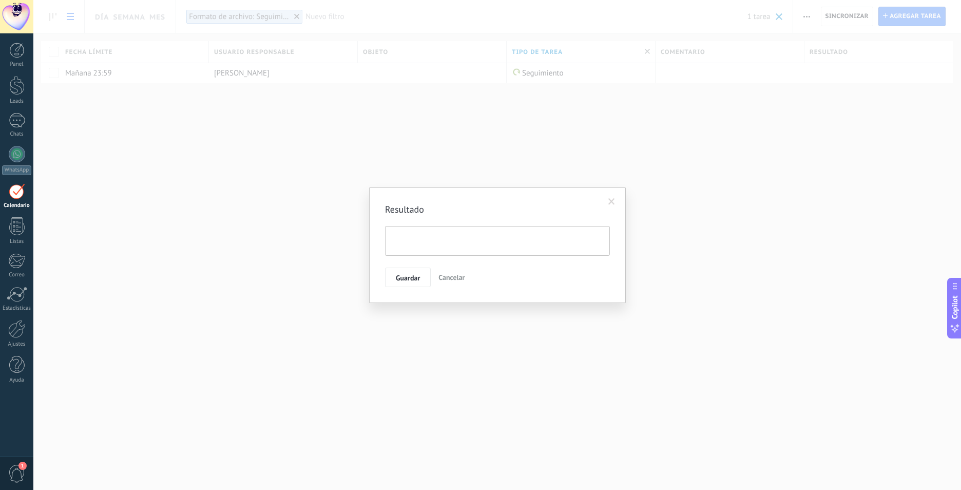
scroll to position [10, 0]
click at [411, 270] on button "Guardar" at bounding box center [408, 277] width 46 height 20
click at [401, 271] on button "Guardar" at bounding box center [408, 277] width 46 height 20
click at [611, 200] on span at bounding box center [611, 201] width 7 height 7
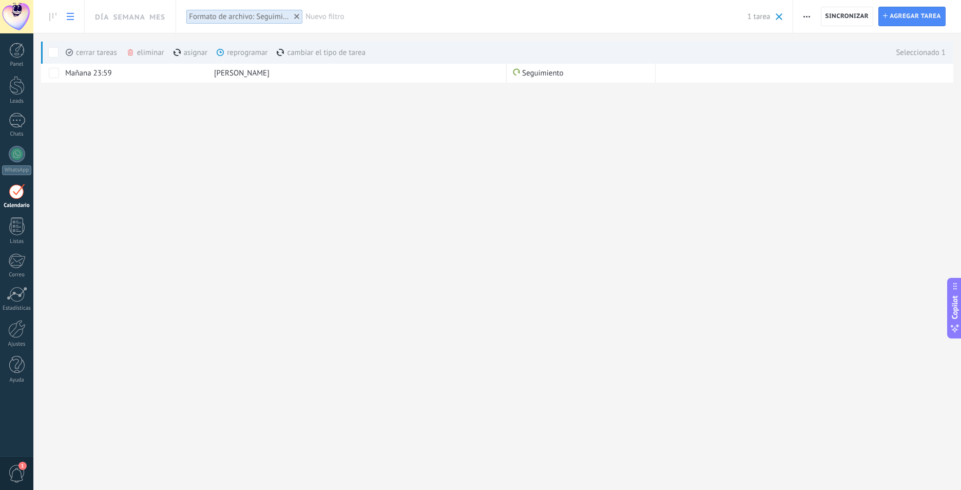
click at [144, 54] on div "eliminar màs" at bounding box center [162, 52] width 73 height 23
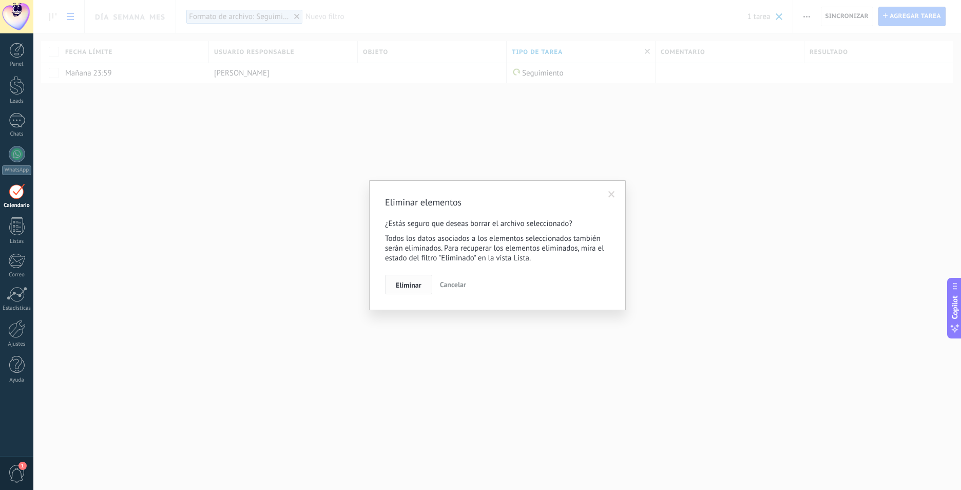
click at [417, 280] on button "Eliminar" at bounding box center [408, 285] width 47 height 20
